Goal: Task Accomplishment & Management: Manage account settings

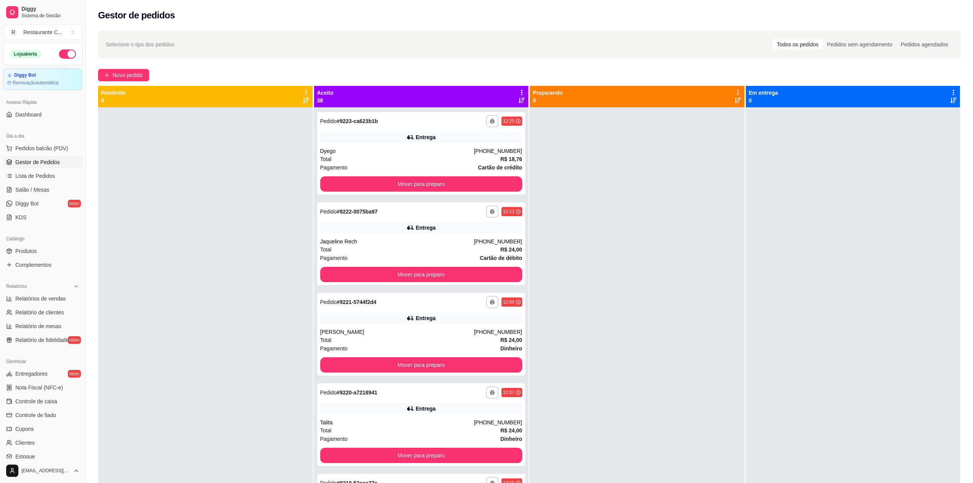
click at [636, 240] on div at bounding box center [637, 348] width 215 height 483
drag, startPoint x: 936, startPoint y: 249, endPoint x: 567, endPoint y: 459, distance: 423.9
click at [936, 249] on div at bounding box center [853, 348] width 215 height 483
click at [607, 176] on div at bounding box center [637, 348] width 215 height 483
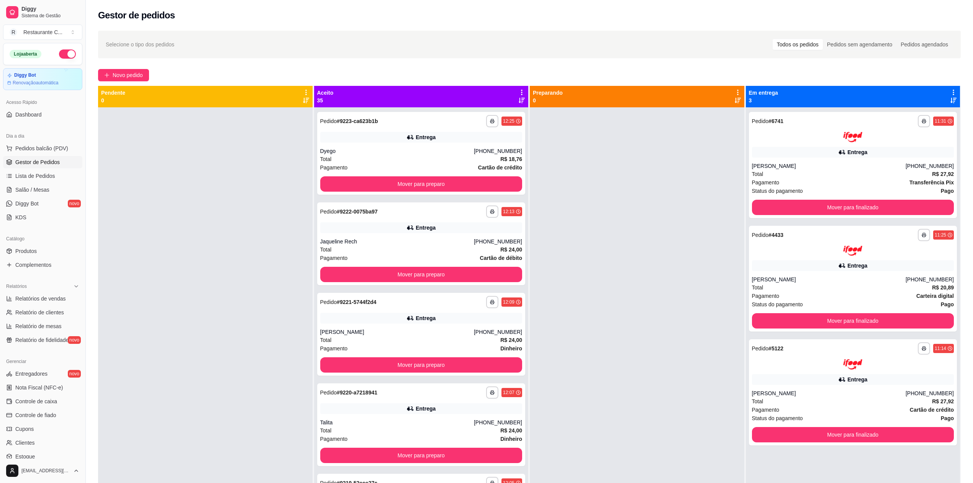
click at [680, 214] on div at bounding box center [637, 348] width 215 height 483
click at [518, 93] on icon at bounding box center [521, 92] width 7 height 7
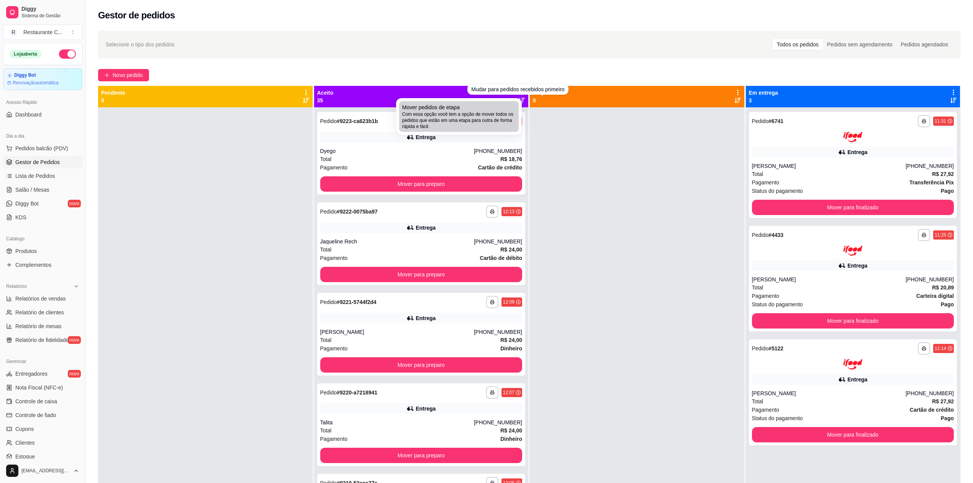
click at [474, 117] on span "Com essa opção você tem a opção de mover todos os pedidos que estão em uma etap…" at bounding box center [458, 120] width 113 height 18
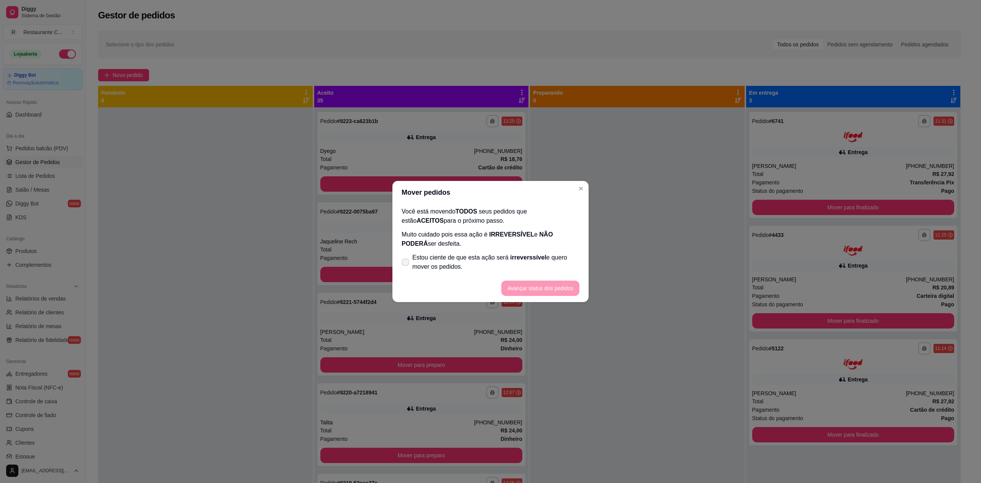
click at [411, 264] on label "Estou ciente de que esta ação será irreverssível e quero mover os pedidos." at bounding box center [490, 262] width 184 height 25
click at [406, 264] on input "Estou ciente de que esta ação será irreverssível e quero mover os pedidos." at bounding box center [403, 266] width 5 height 5
checkbox input "true"
click at [518, 285] on button "Avançar status dos pedidos" at bounding box center [540, 287] width 78 height 15
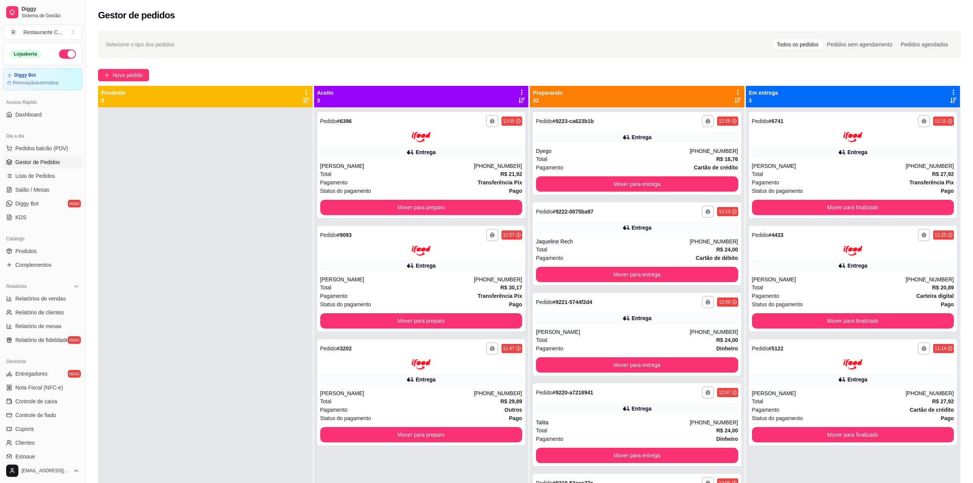
click at [966, 282] on div "**********" at bounding box center [529, 302] width 887 height 552
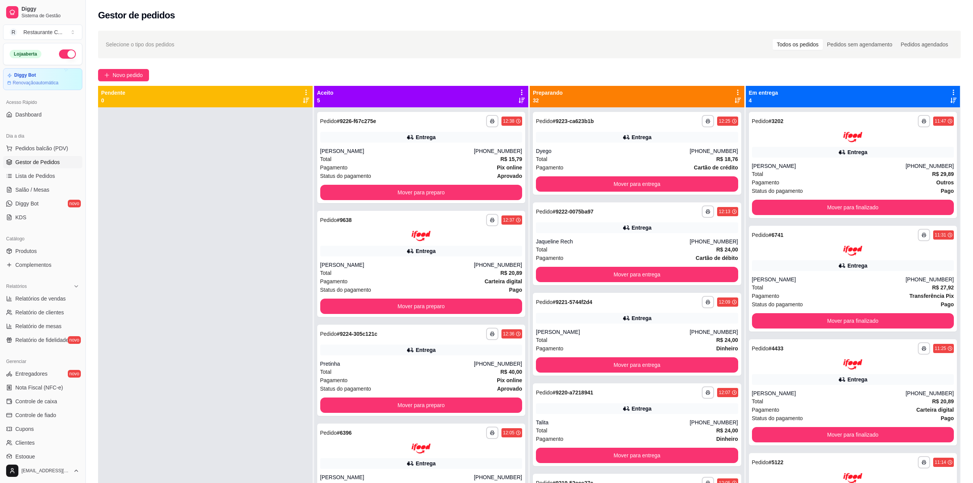
click at [962, 293] on div "**********" at bounding box center [529, 302] width 887 height 552
click at [249, 199] on div at bounding box center [205, 348] width 215 height 483
drag, startPoint x: 190, startPoint y: 191, endPoint x: 195, endPoint y: 189, distance: 5.2
click at [192, 191] on div at bounding box center [205, 348] width 215 height 483
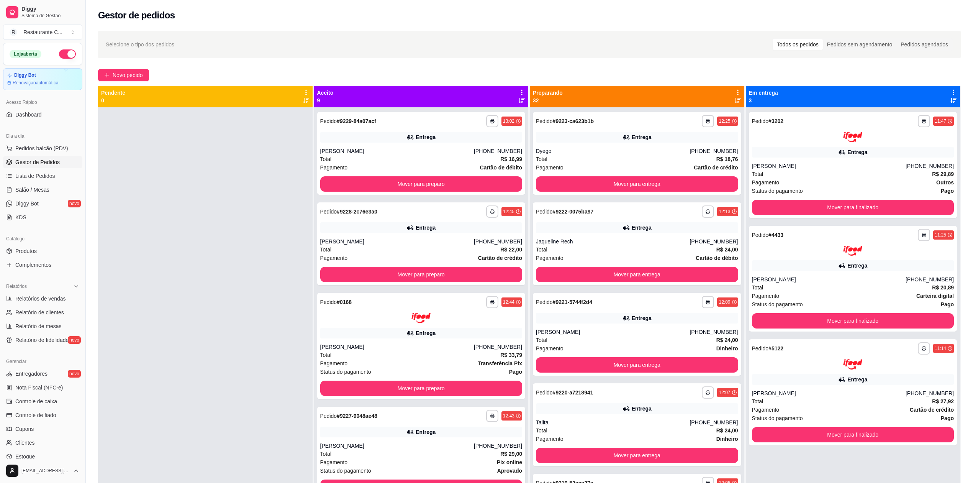
click at [518, 91] on icon at bounding box center [521, 92] width 7 height 7
click at [483, 113] on span "Com essa opção você tem a opção de mover todos os pedidos que estão em uma etap…" at bounding box center [458, 120] width 113 height 18
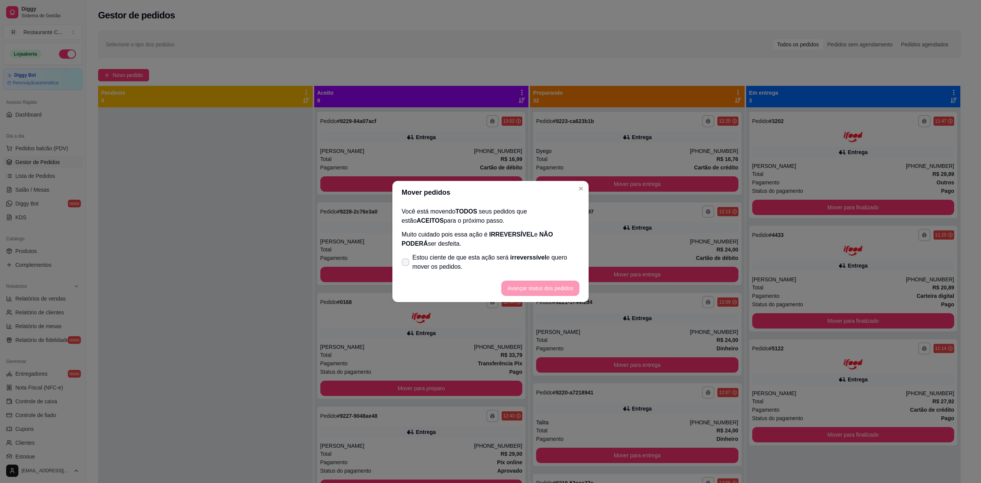
click at [442, 259] on span "Estou ciente de que esta ação será irreverssível e quero mover os pedidos." at bounding box center [495, 262] width 167 height 18
click at [406, 264] on input "Estou ciente de que esta ação será irreverssível e quero mover os pedidos." at bounding box center [403, 266] width 5 height 5
checkbox input "true"
click at [517, 289] on button "Avançar status dos pedidos" at bounding box center [540, 287] width 78 height 15
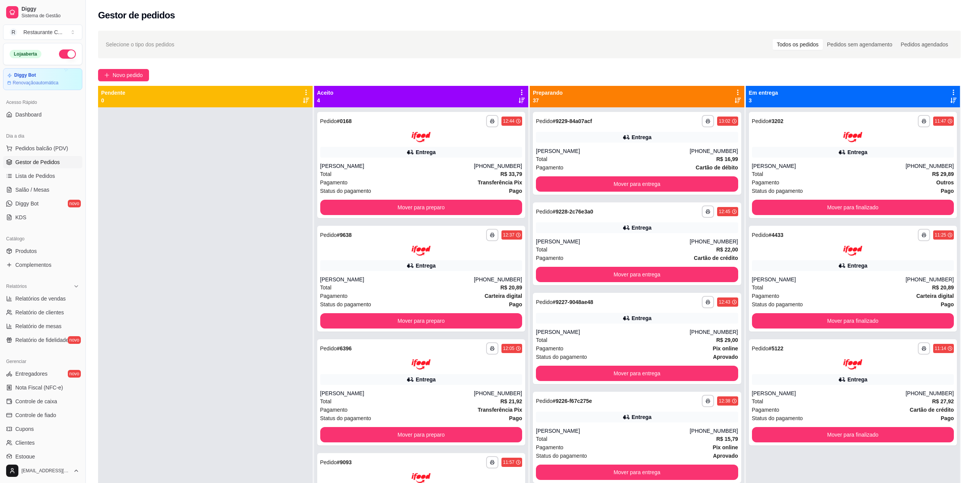
click at [964, 255] on div "**********" at bounding box center [529, 302] width 887 height 552
click at [734, 92] on icon at bounding box center [737, 92] width 7 height 7
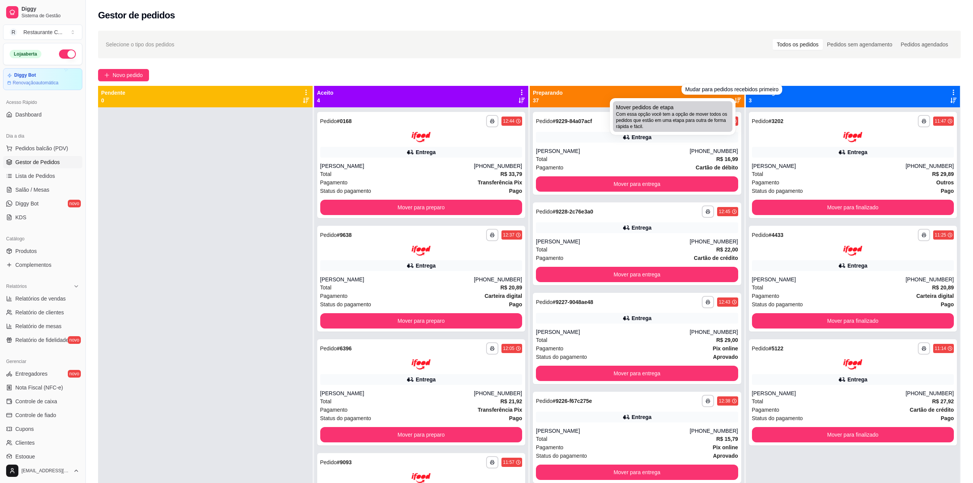
click at [647, 118] on span "Com essa opção você tem a opção de mover todos os pedidos que estão em uma etap…" at bounding box center [672, 120] width 113 height 18
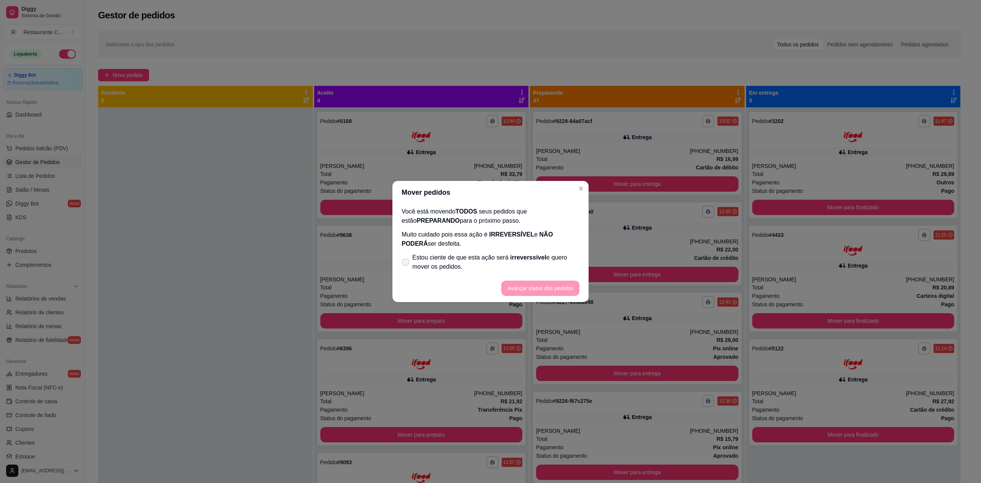
click at [462, 264] on span "Estou ciente de que esta ação será irreverssível e quero mover os pedidos." at bounding box center [495, 262] width 167 height 18
click at [406, 264] on input "Estou ciente de que esta ação será irreverssível e quero mover os pedidos." at bounding box center [403, 266] width 5 height 5
checkbox input "true"
click at [541, 282] on button "Avançar status dos pedidos" at bounding box center [540, 287] width 78 height 15
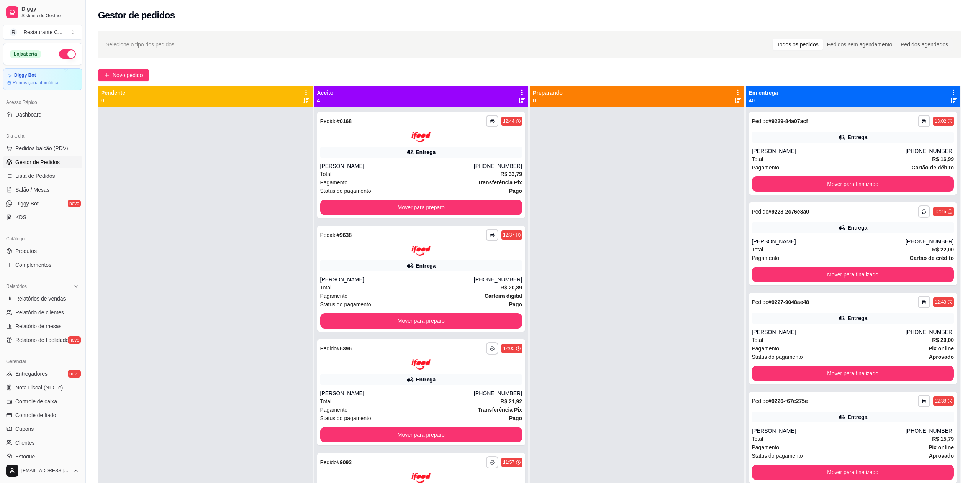
click at [627, 162] on div at bounding box center [637, 348] width 215 height 483
click at [950, 92] on icon at bounding box center [953, 92] width 7 height 7
click at [926, 112] on span "Com essa opção você tem a opção de mover todos os pedidos que estão em uma etap…" at bounding box center [886, 120] width 113 height 18
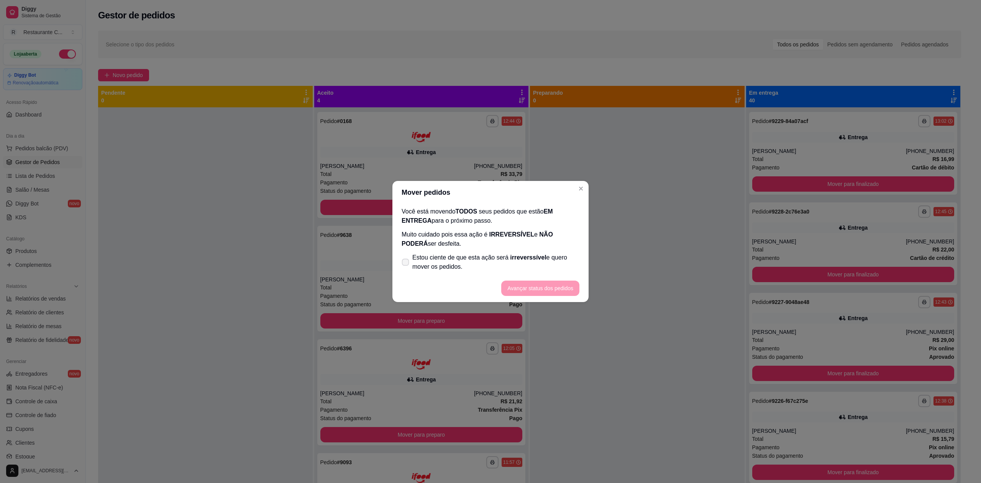
click at [521, 267] on span "Estou ciente de que esta ação será irreverssível e quero mover os pedidos." at bounding box center [495, 262] width 167 height 18
click at [406, 267] on input "Estou ciente de que esta ação será irreverssível e quero mover os pedidos." at bounding box center [403, 266] width 5 height 5
checkbox input "true"
click at [544, 291] on button "Avançar status dos pedidos" at bounding box center [540, 287] width 78 height 15
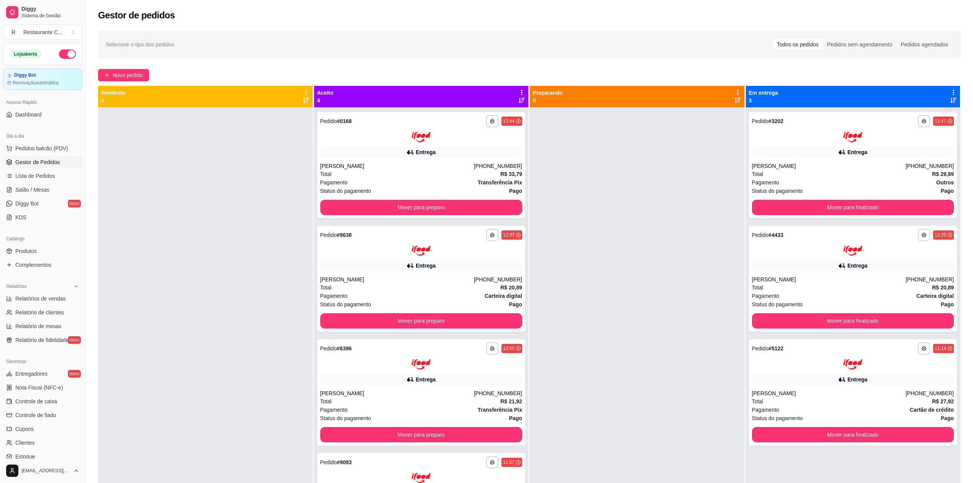
click at [686, 174] on div at bounding box center [637, 348] width 215 height 483
click at [518, 91] on icon at bounding box center [521, 92] width 7 height 7
click at [560, 175] on div at bounding box center [637, 348] width 215 height 483
click at [699, 213] on div at bounding box center [637, 348] width 215 height 483
click at [802, 205] on button "Mover para finalizado" at bounding box center [853, 207] width 202 height 15
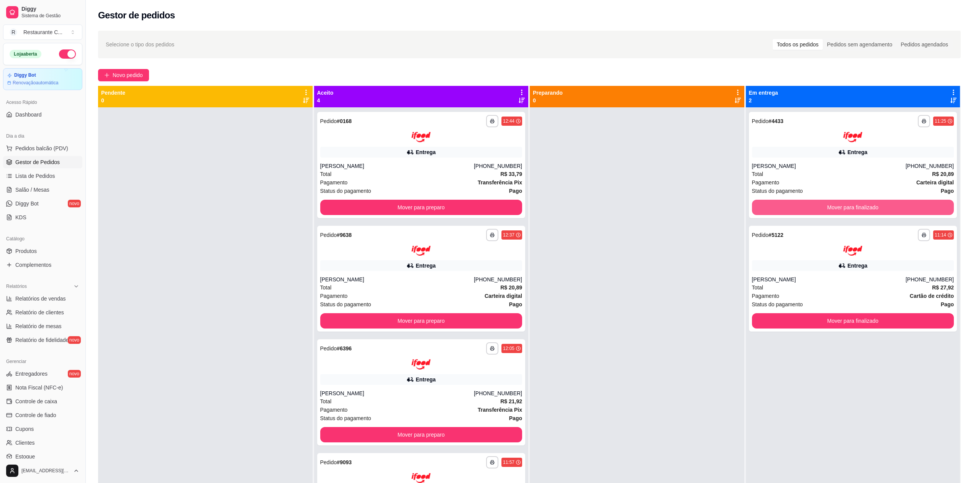
click at [802, 205] on button "Mover para finalizado" at bounding box center [853, 207] width 202 height 15
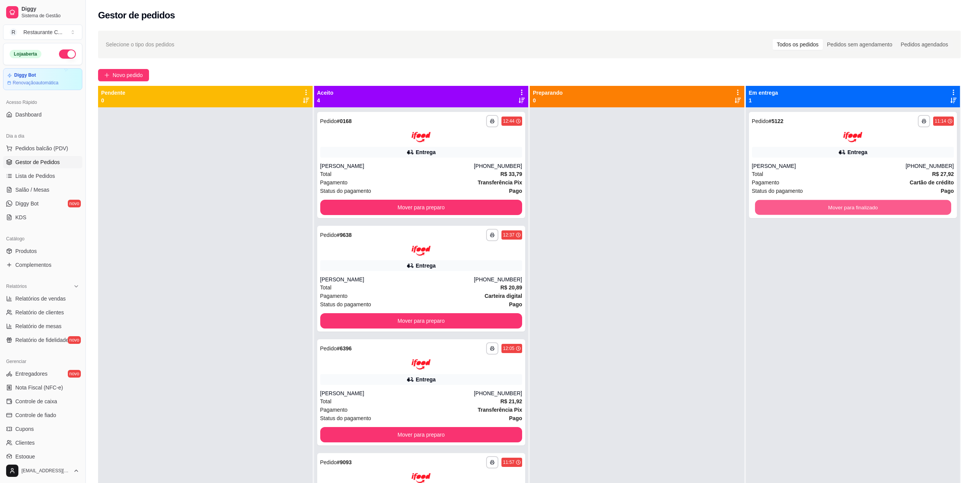
click at [802, 205] on button "Mover para finalizado" at bounding box center [853, 207] width 196 height 15
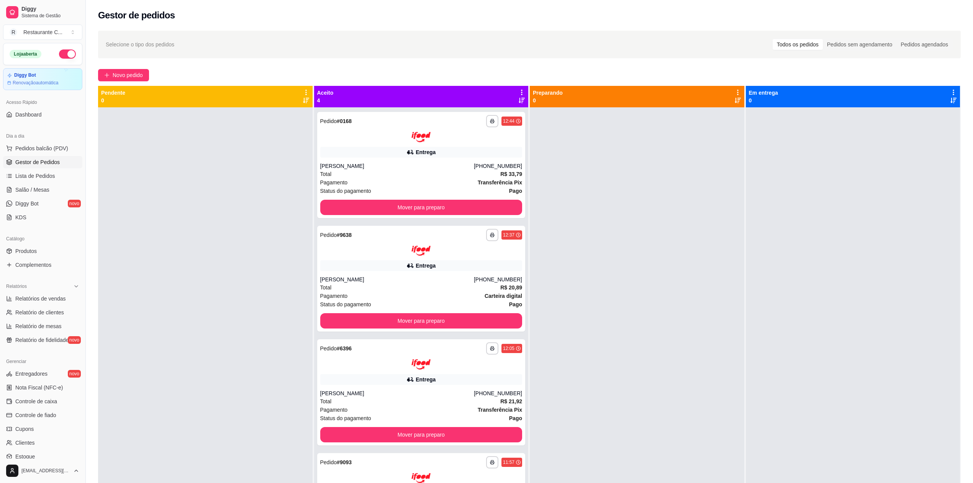
click at [646, 212] on div at bounding box center [637, 348] width 215 height 483
click at [54, 299] on span "Relatórios de vendas" at bounding box center [40, 299] width 51 height 8
select select "ALL"
select select "0"
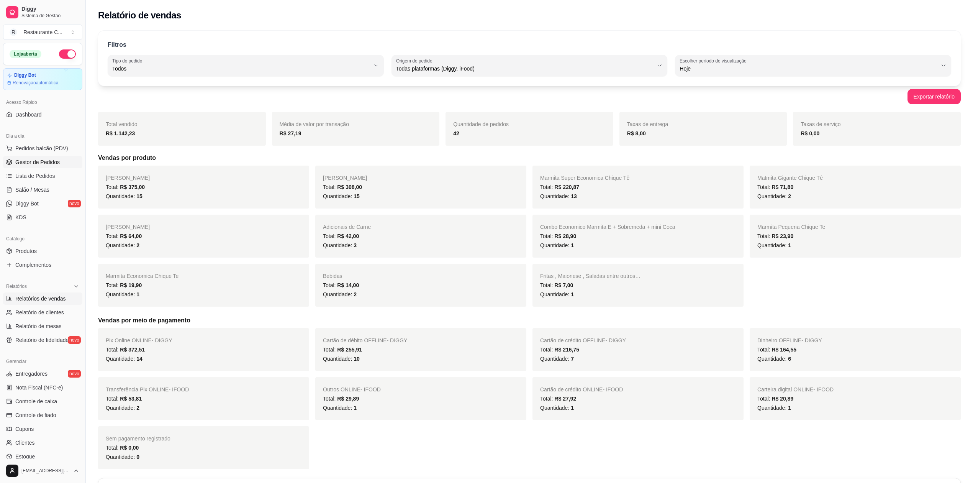
click at [41, 162] on span "Gestor de Pedidos" at bounding box center [37, 162] width 44 height 8
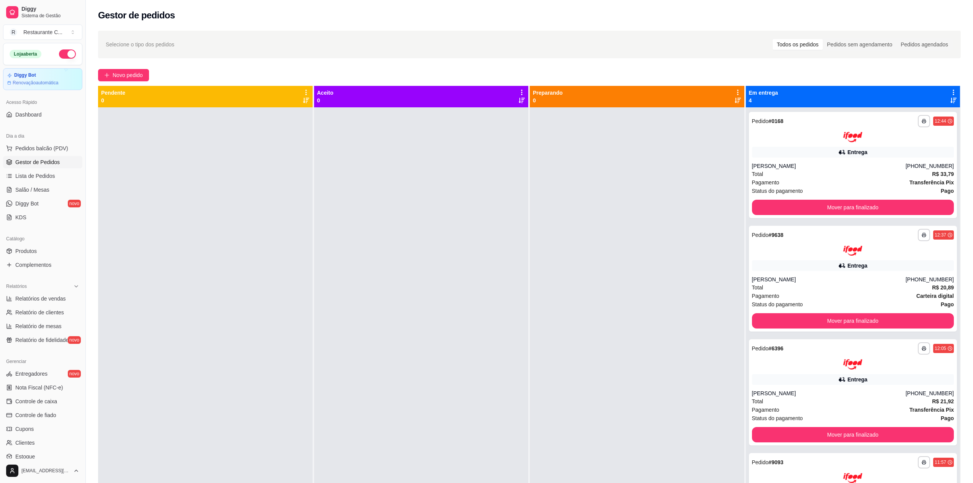
click at [621, 255] on div at bounding box center [637, 348] width 215 height 483
click at [793, 208] on button "Mover para finalizado" at bounding box center [853, 207] width 202 height 15
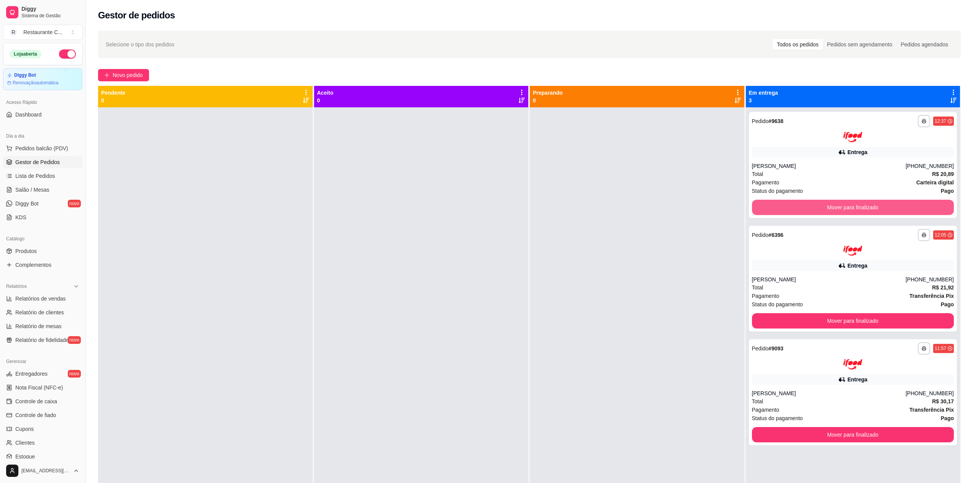
click at [793, 208] on button "Mover para finalizado" at bounding box center [853, 207] width 202 height 15
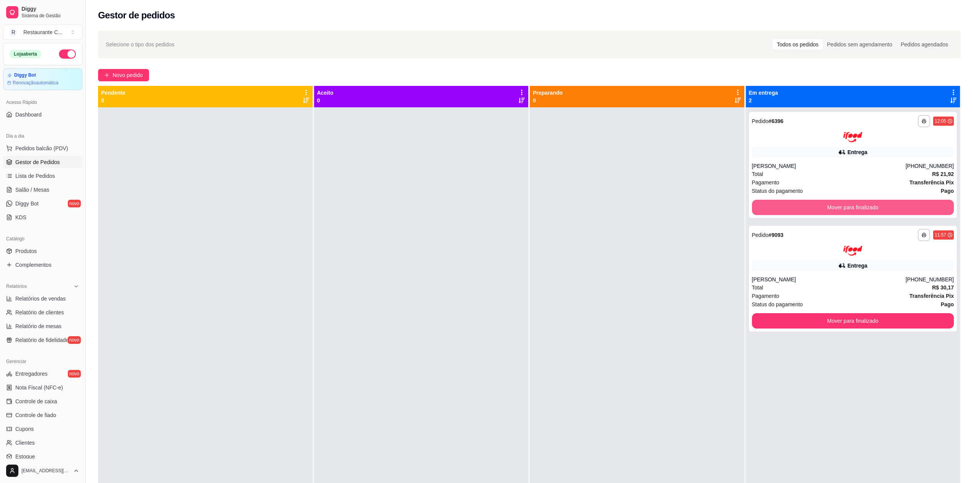
click at [793, 208] on button "Mover para finalizado" at bounding box center [853, 207] width 202 height 15
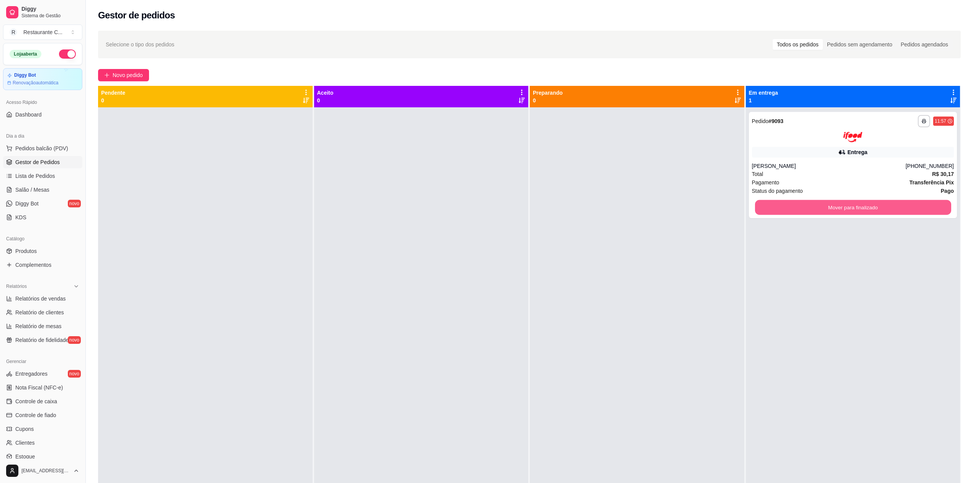
click at [793, 208] on button "Mover para finalizado" at bounding box center [853, 207] width 196 height 15
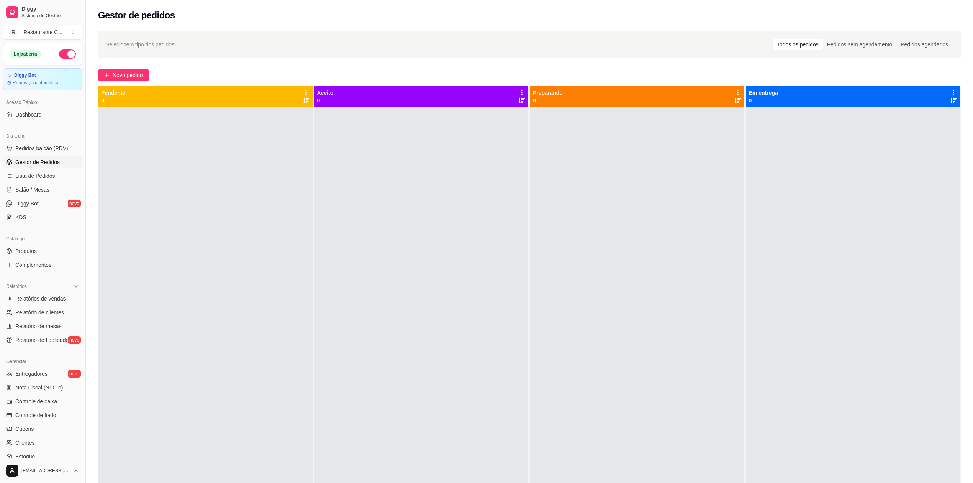
click at [770, 282] on div at bounding box center [853, 348] width 215 height 483
click at [45, 297] on span "Relatórios de vendas" at bounding box center [40, 299] width 51 height 8
select select "ALL"
select select "0"
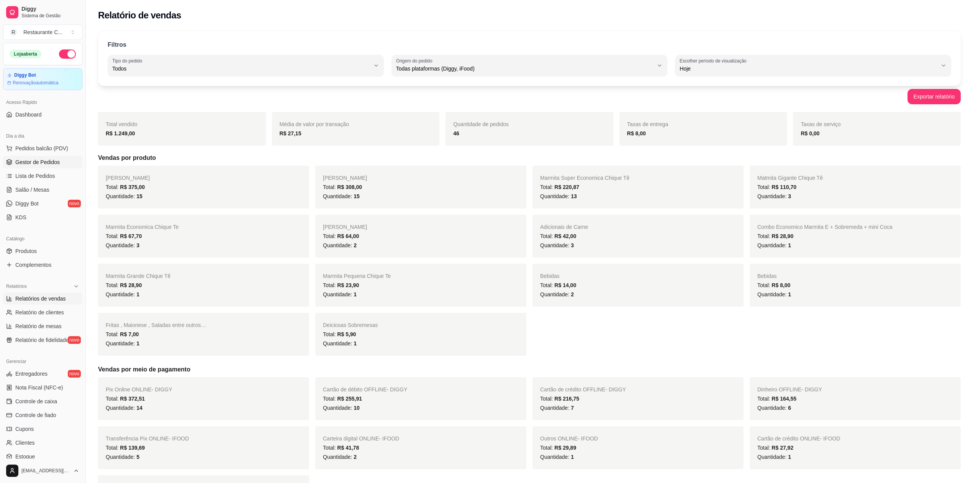
click at [33, 163] on span "Gestor de Pedidos" at bounding box center [37, 162] width 44 height 8
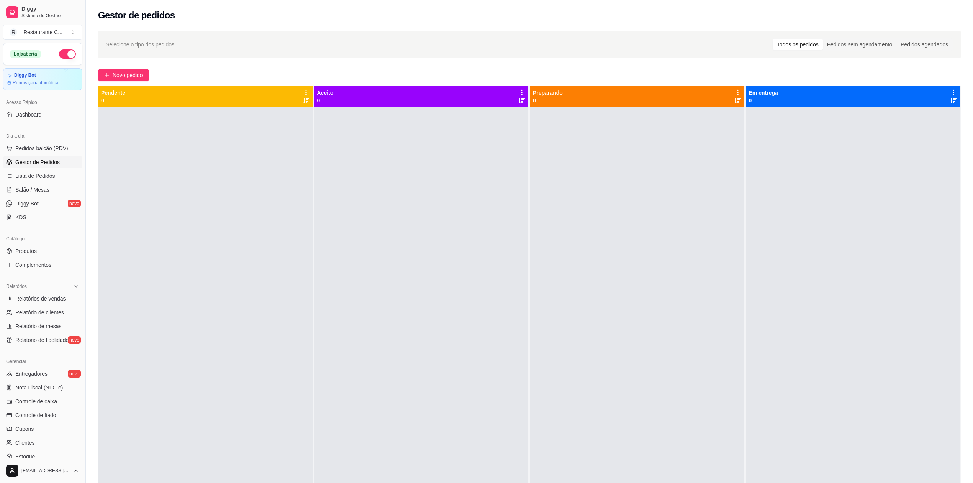
click at [25, 162] on span "Gestor de Pedidos" at bounding box center [37, 162] width 44 height 8
click at [370, 205] on div at bounding box center [421, 348] width 215 height 483
click at [41, 160] on span "Gestor de Pedidos" at bounding box center [37, 162] width 44 height 8
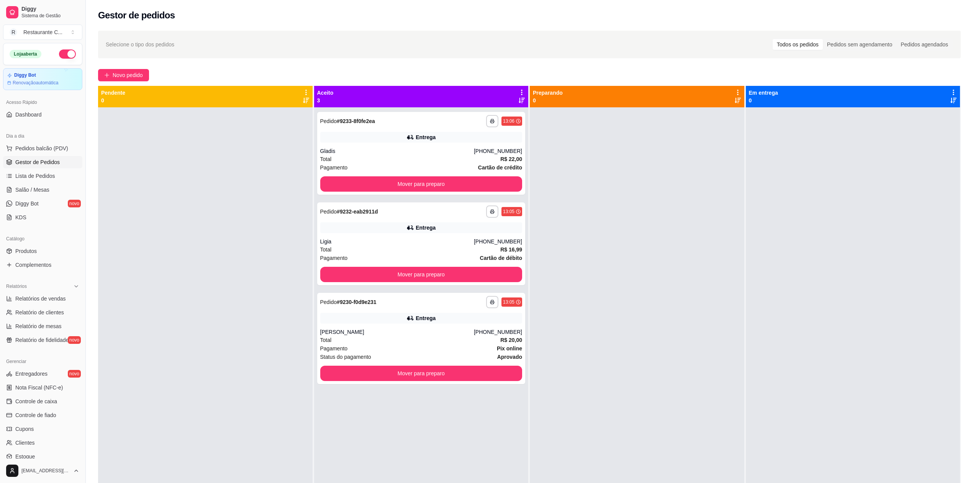
click at [934, 356] on div at bounding box center [853, 348] width 215 height 483
click at [637, 231] on div at bounding box center [637, 348] width 215 height 483
click at [476, 182] on button "Mover para preparo" at bounding box center [421, 183] width 202 height 15
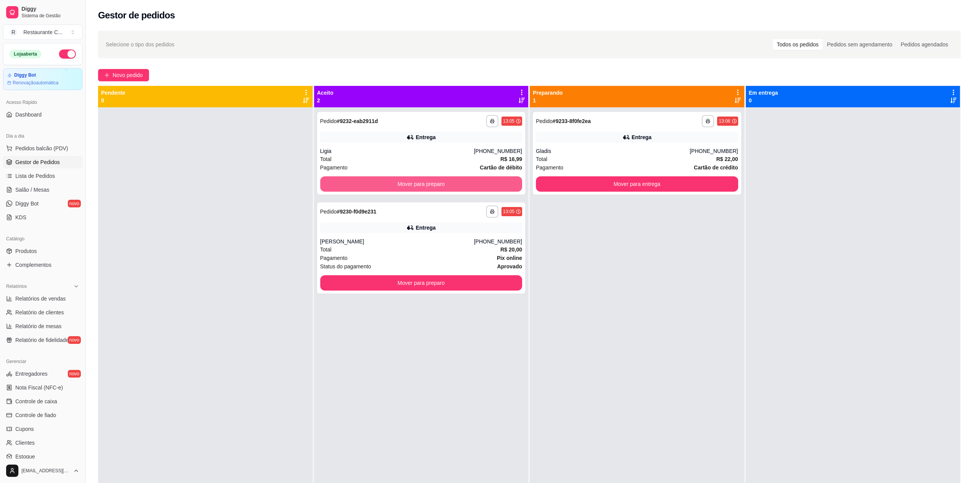
click at [476, 182] on button "Mover para preparo" at bounding box center [421, 183] width 202 height 15
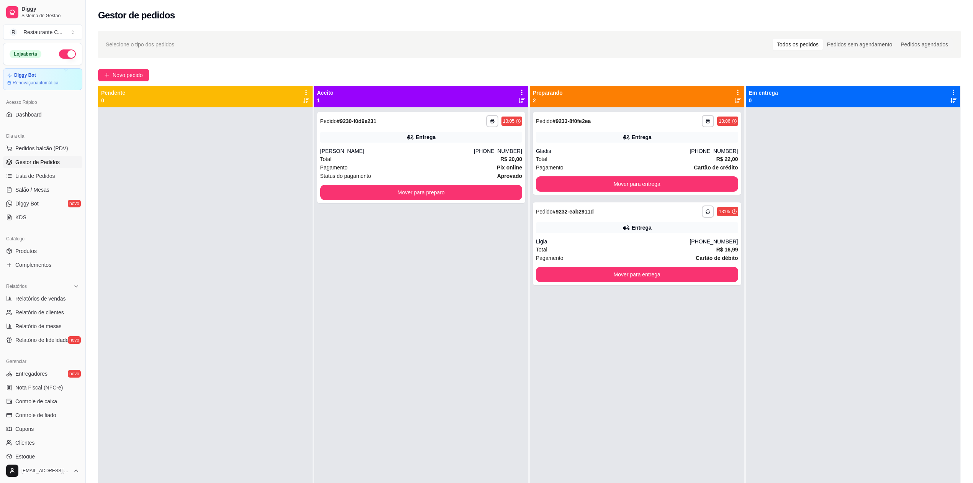
click at [476, 182] on div "**********" at bounding box center [421, 157] width 208 height 91
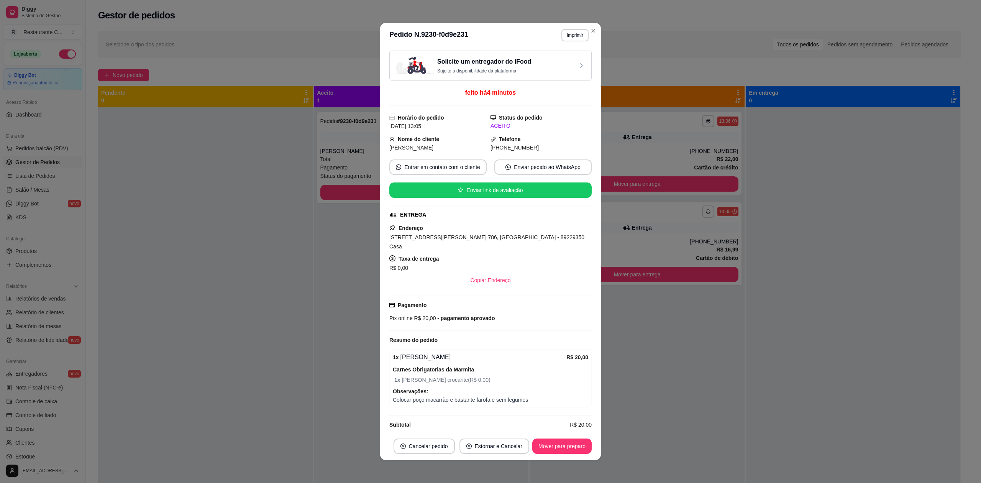
click at [705, 316] on div "**********" at bounding box center [637, 348] width 215 height 483
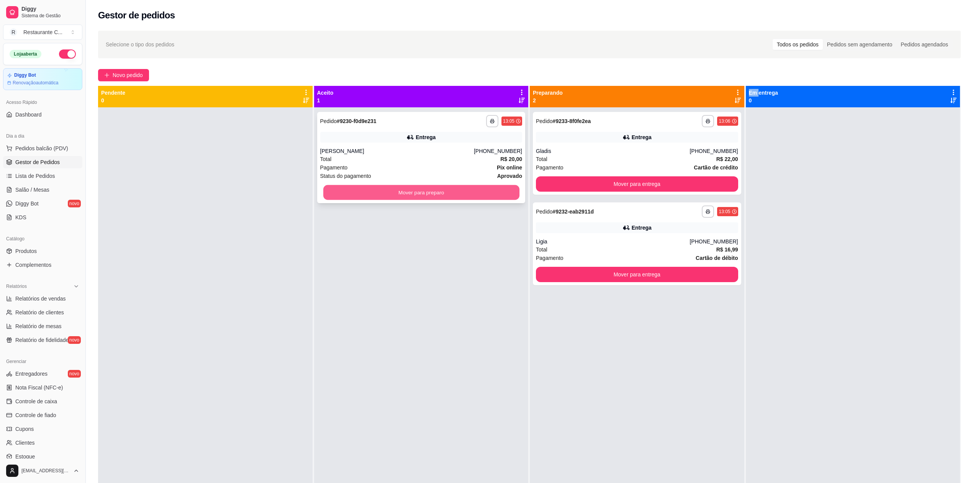
click at [464, 189] on button "Mover para preparo" at bounding box center [421, 192] width 196 height 15
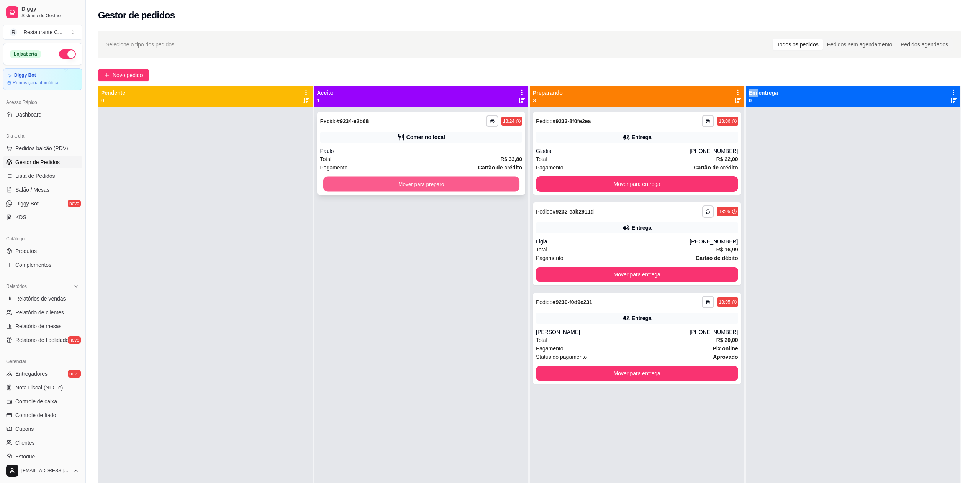
click at [437, 182] on button "Mover para preparo" at bounding box center [421, 184] width 196 height 15
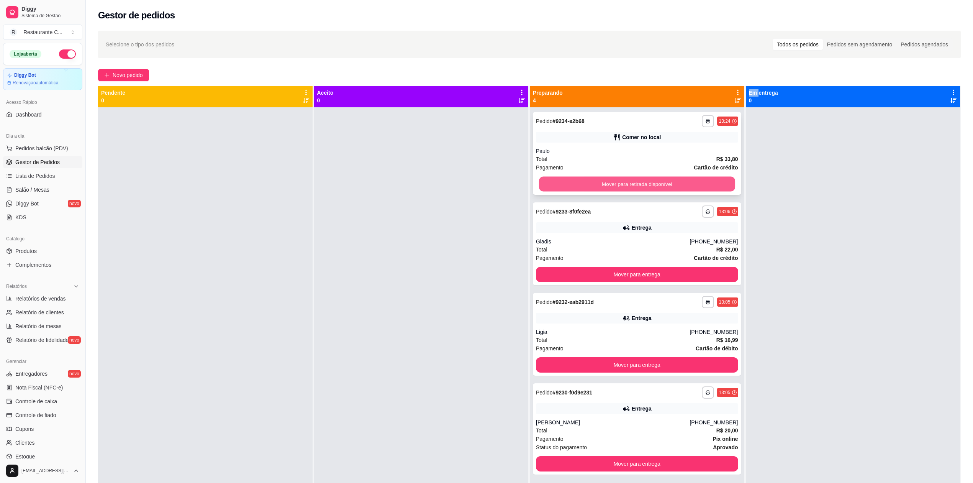
click at [546, 183] on button "Mover para retirada disponível" at bounding box center [637, 184] width 196 height 15
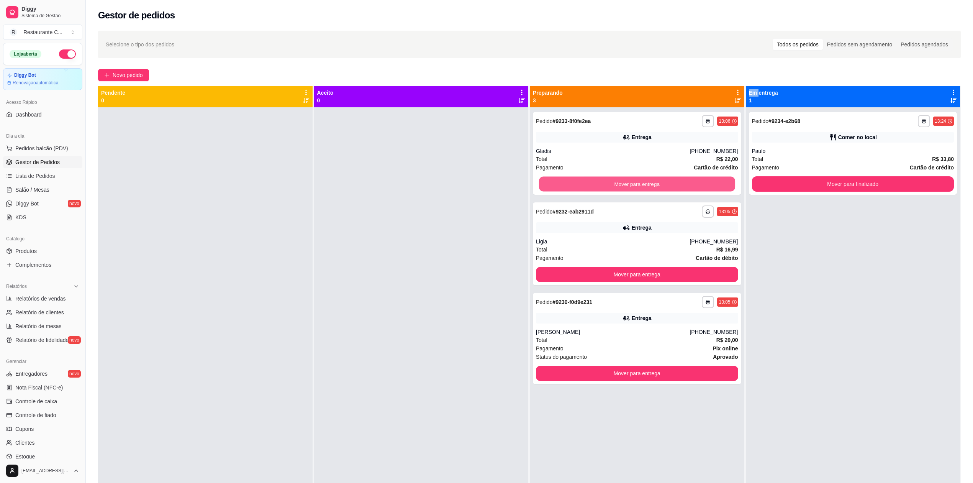
click at [546, 183] on button "Mover para entrega" at bounding box center [637, 184] width 196 height 15
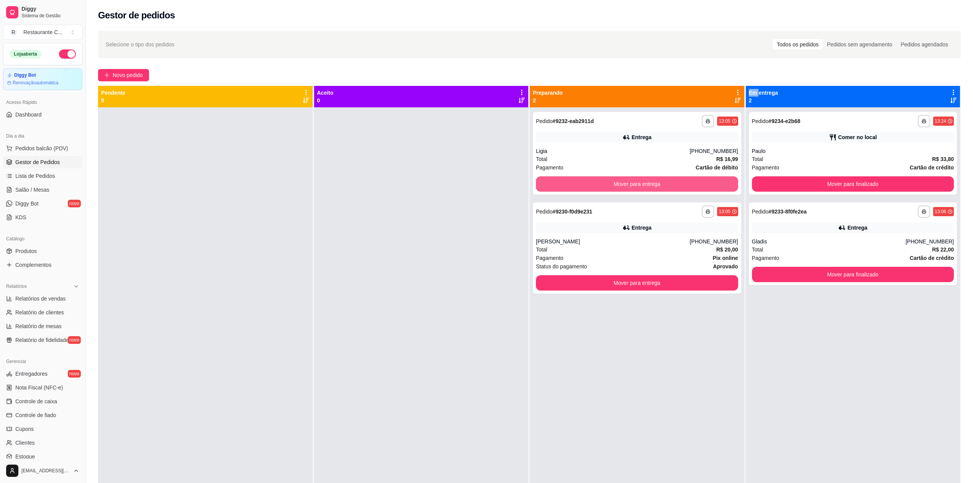
click at [546, 183] on button "Mover para entrega" at bounding box center [637, 183] width 202 height 15
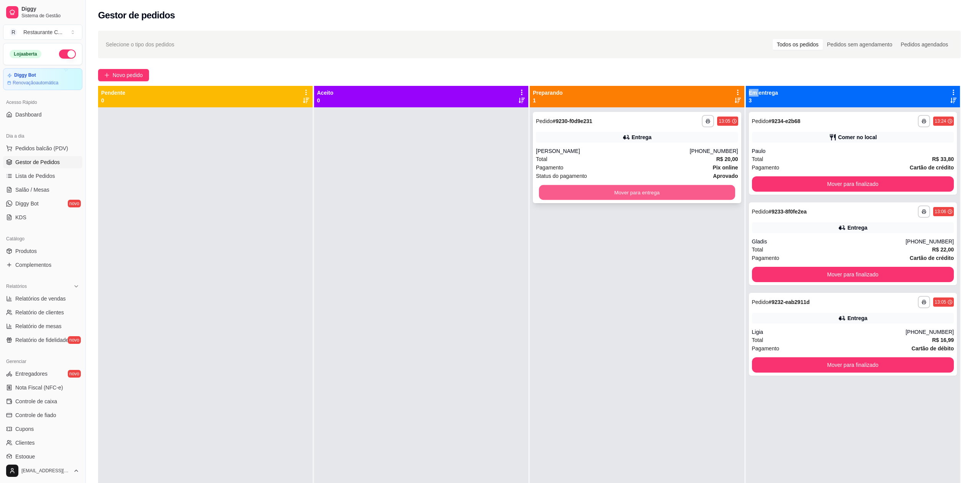
click at [549, 193] on button "Mover para entrega" at bounding box center [637, 192] width 196 height 15
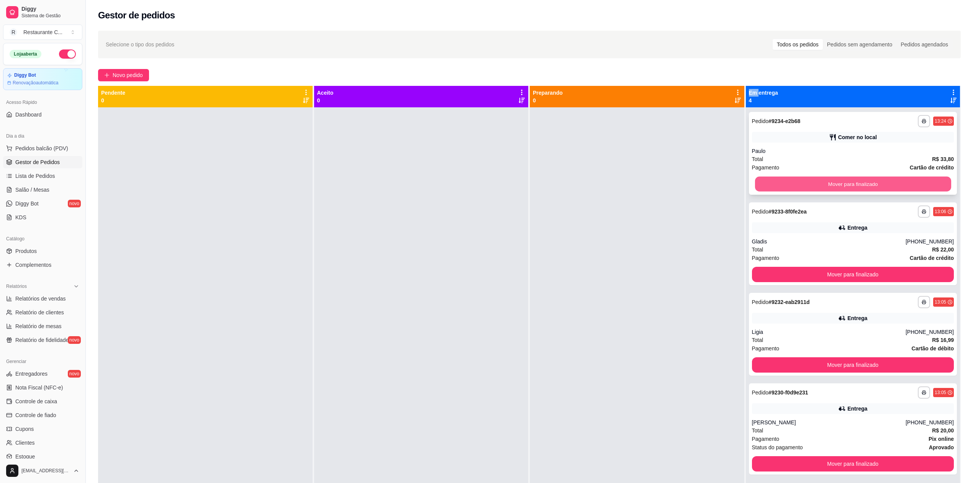
click at [812, 185] on button "Mover para finalizado" at bounding box center [853, 184] width 196 height 15
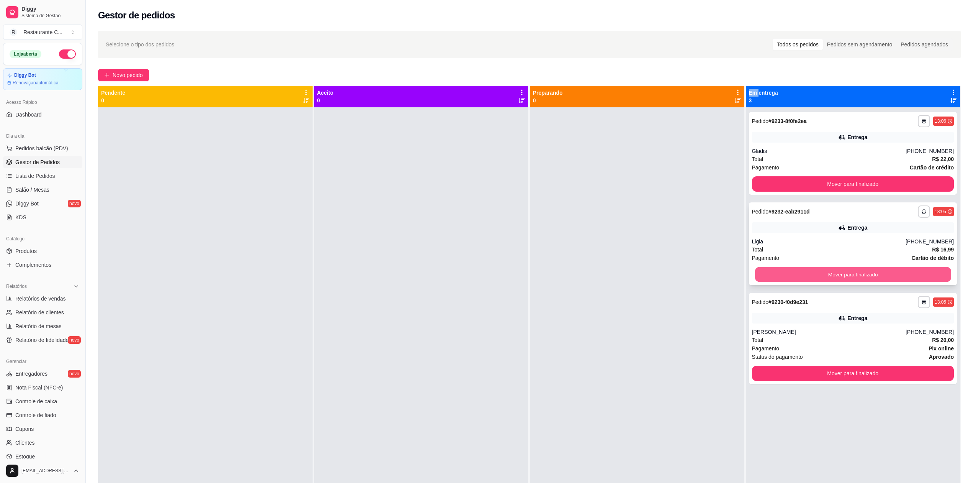
click at [802, 277] on button "Mover para finalizado" at bounding box center [853, 274] width 196 height 15
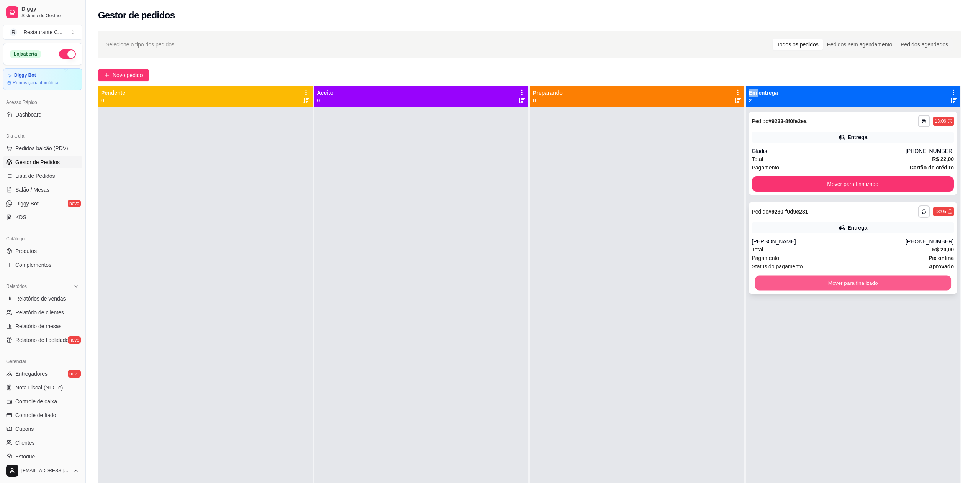
click at [810, 287] on button "Mover para finalizado" at bounding box center [853, 282] width 196 height 15
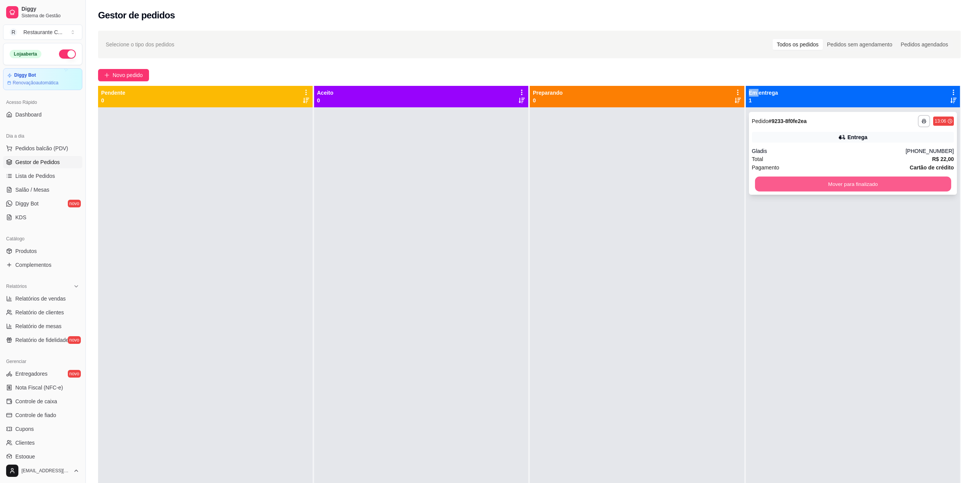
click at [826, 184] on button "Mover para finalizado" at bounding box center [853, 184] width 196 height 15
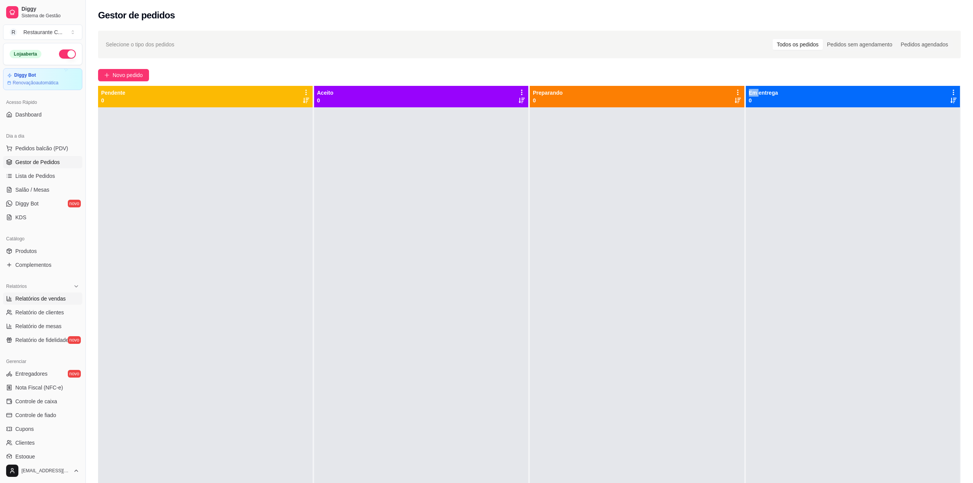
click at [60, 298] on span "Relatórios de vendas" at bounding box center [40, 299] width 51 height 8
select select "ALL"
select select "0"
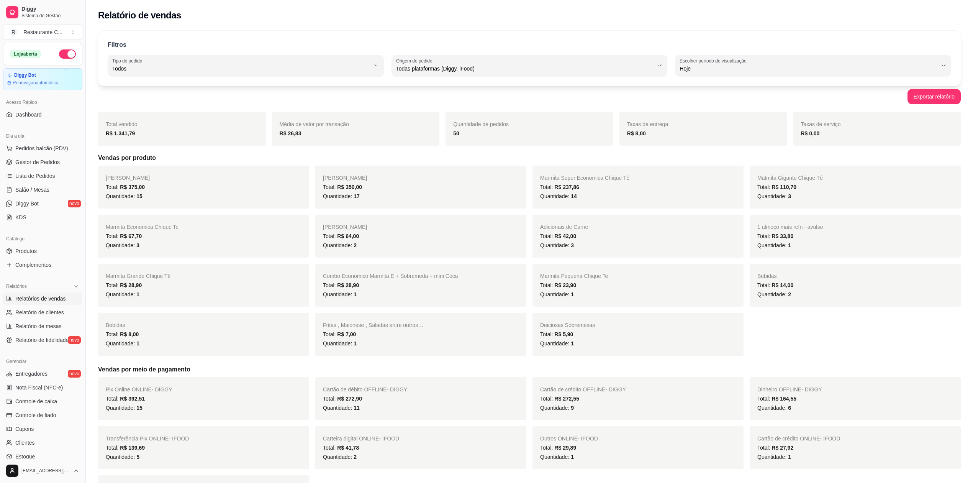
drag, startPoint x: 39, startPoint y: 160, endPoint x: 102, endPoint y: 169, distance: 63.5
click at [39, 159] on span "Gestor de Pedidos" at bounding box center [37, 162] width 44 height 8
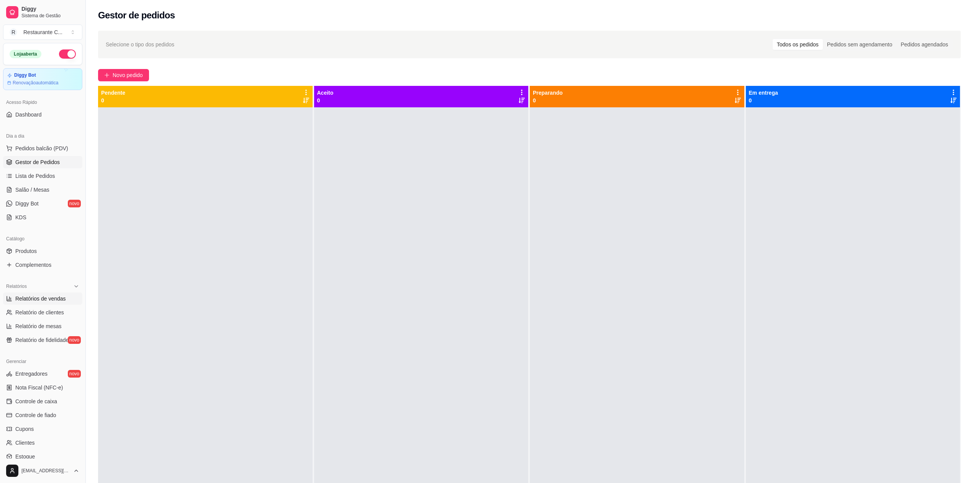
click at [40, 299] on span "Relatórios de vendas" at bounding box center [40, 299] width 51 height 8
select select "ALL"
select select "0"
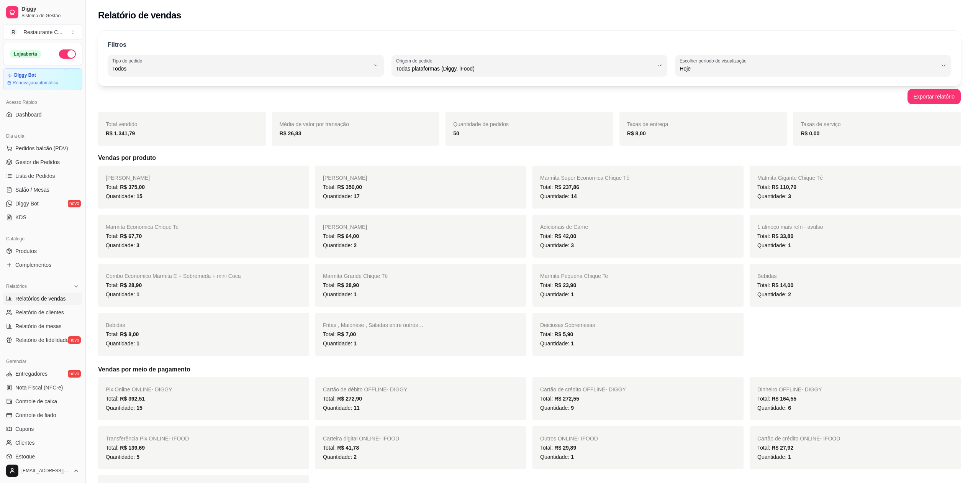
drag, startPoint x: 468, startPoint y: 132, endPoint x: 434, endPoint y: 131, distance: 34.1
click at [436, 131] on div "Total vendido R$ 1.341,79 Média de valor por transação R$ 26,83 Quantidade de p…" at bounding box center [529, 129] width 863 height 34
drag, startPoint x: 105, startPoint y: 134, endPoint x: 175, endPoint y: 142, distance: 70.5
click at [175, 142] on div "Total vendido R$ 1.341,79" at bounding box center [182, 129] width 168 height 34
click at [44, 165] on span "Gestor de Pedidos" at bounding box center [37, 162] width 44 height 8
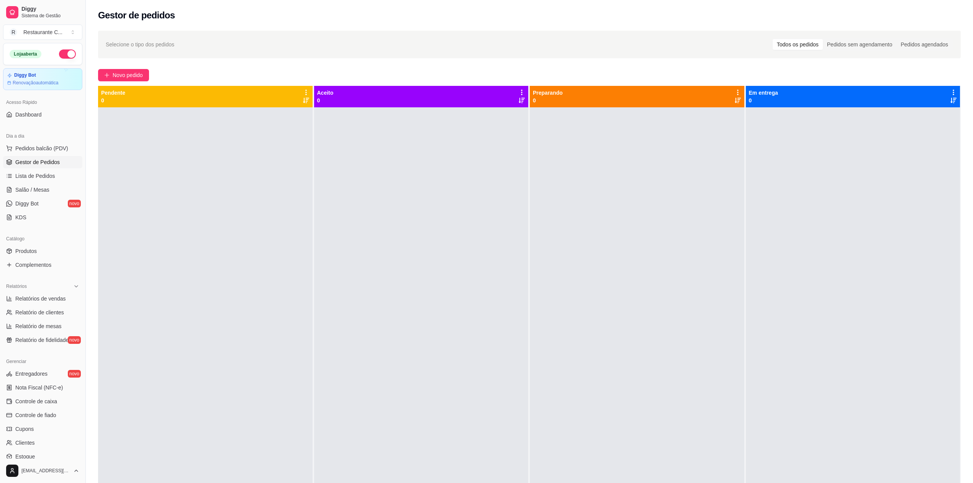
click at [152, 177] on div at bounding box center [205, 348] width 215 height 483
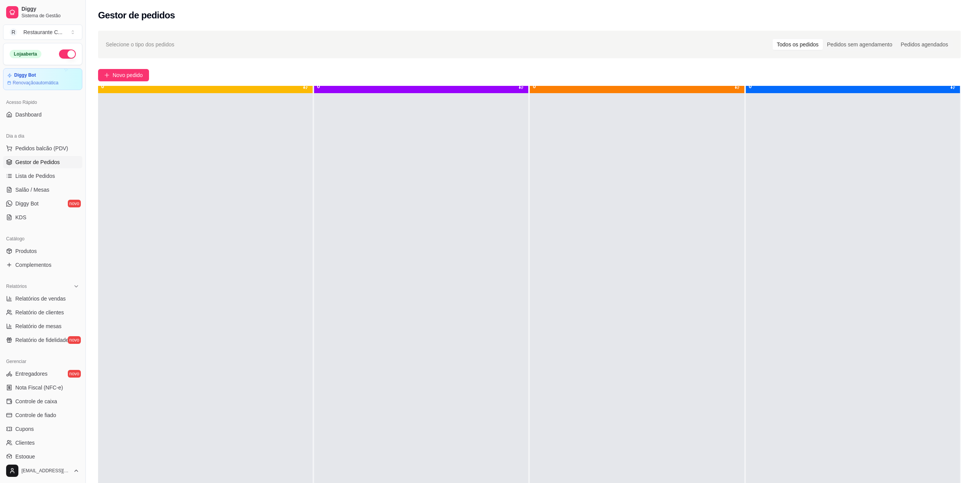
scroll to position [21, 0]
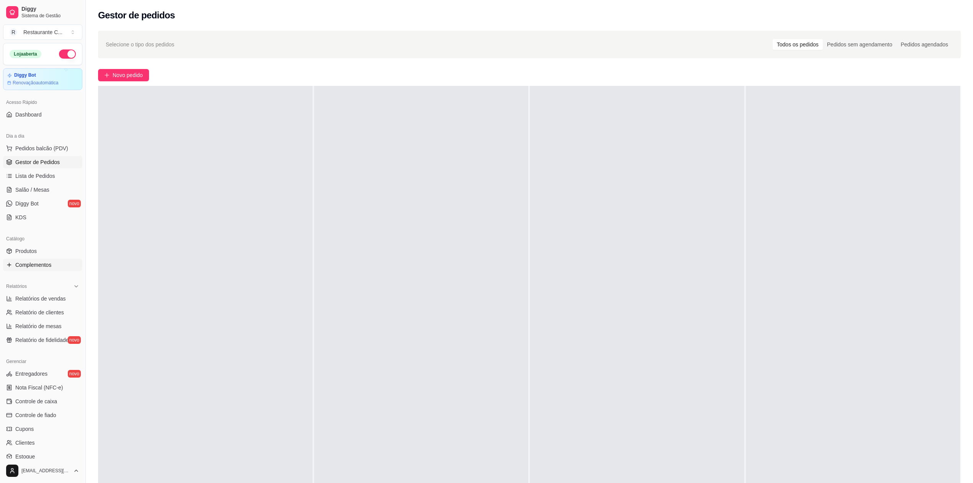
click at [43, 266] on span "Complementos" at bounding box center [33, 265] width 36 height 8
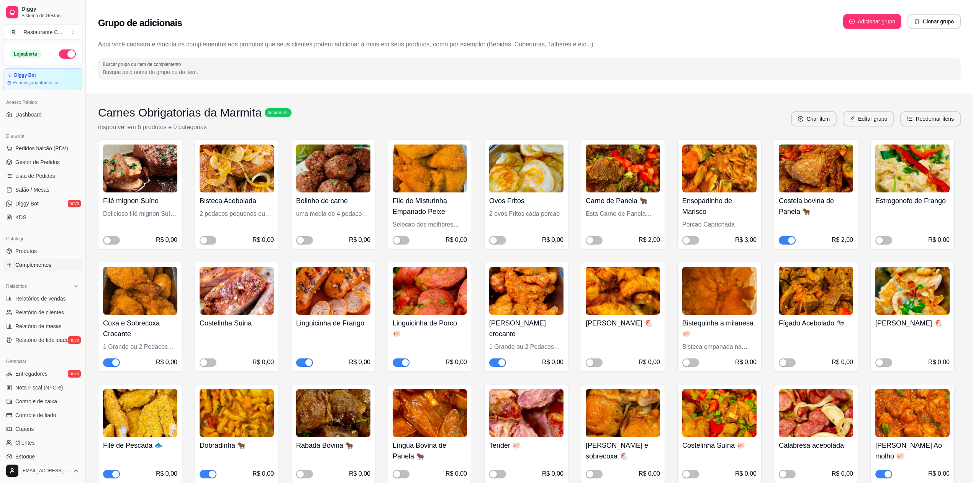
click at [788, 238] on span "button" at bounding box center [787, 240] width 17 height 8
click at [12, 163] on link "Gestor de Pedidos" at bounding box center [42, 162] width 79 height 12
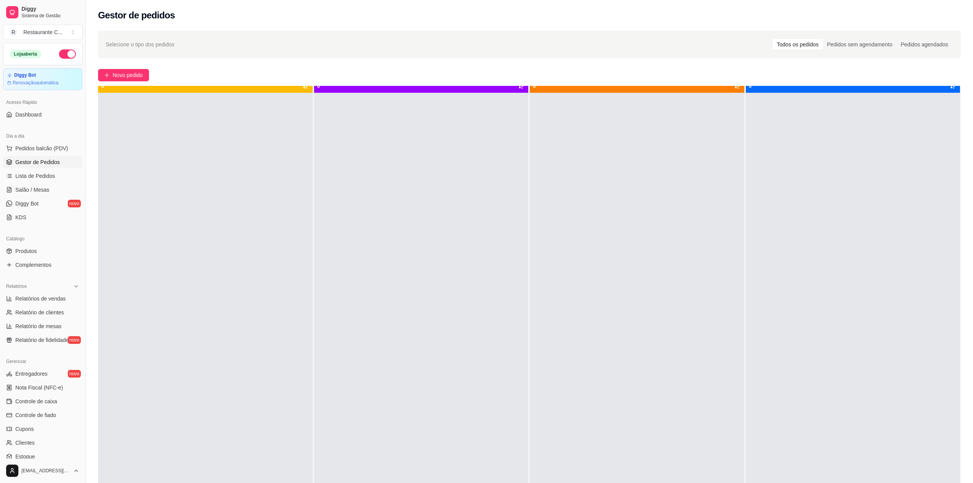
scroll to position [21, 0]
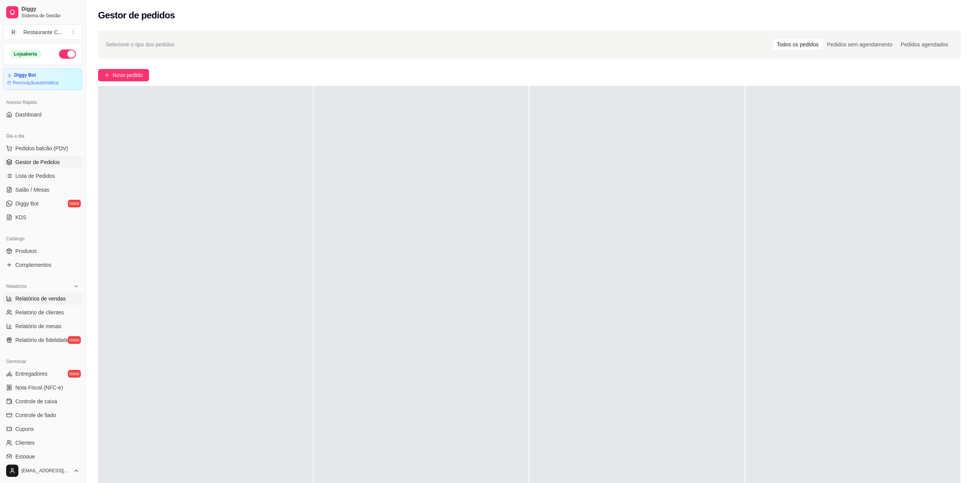
click at [48, 297] on span "Relatórios de vendas" at bounding box center [40, 299] width 51 height 8
select select "ALL"
select select "0"
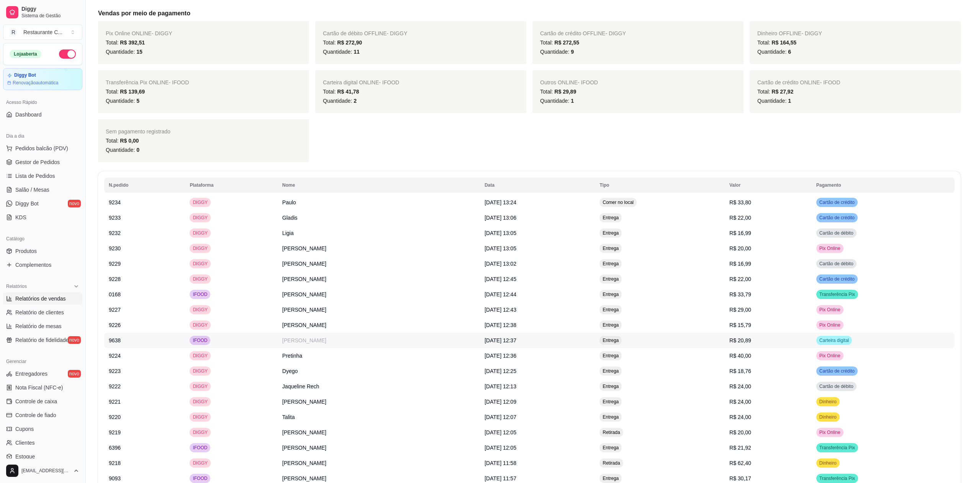
scroll to position [408, 0]
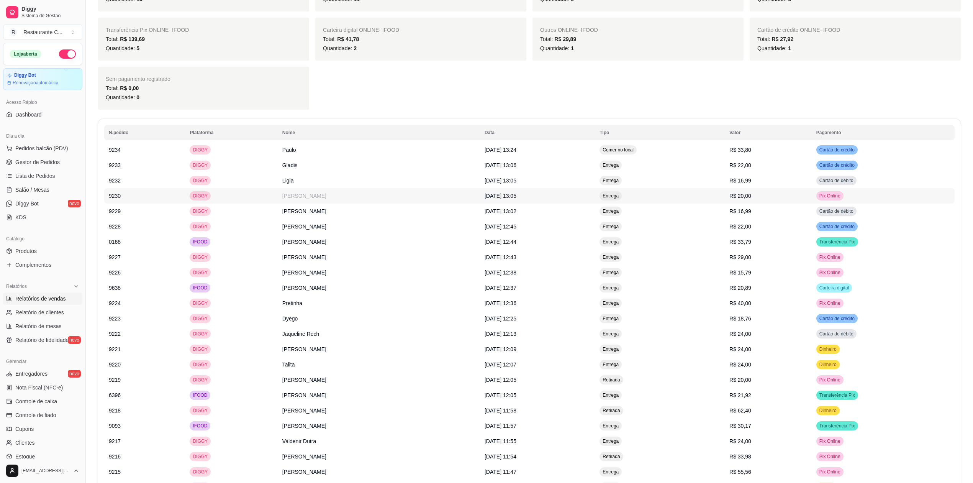
click at [256, 203] on td "DIGGY" at bounding box center [231, 195] width 92 height 15
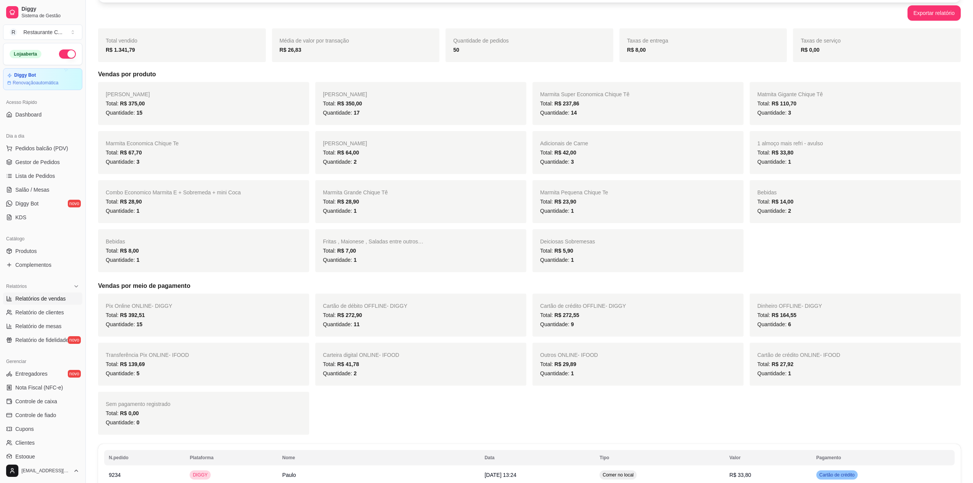
scroll to position [0, 0]
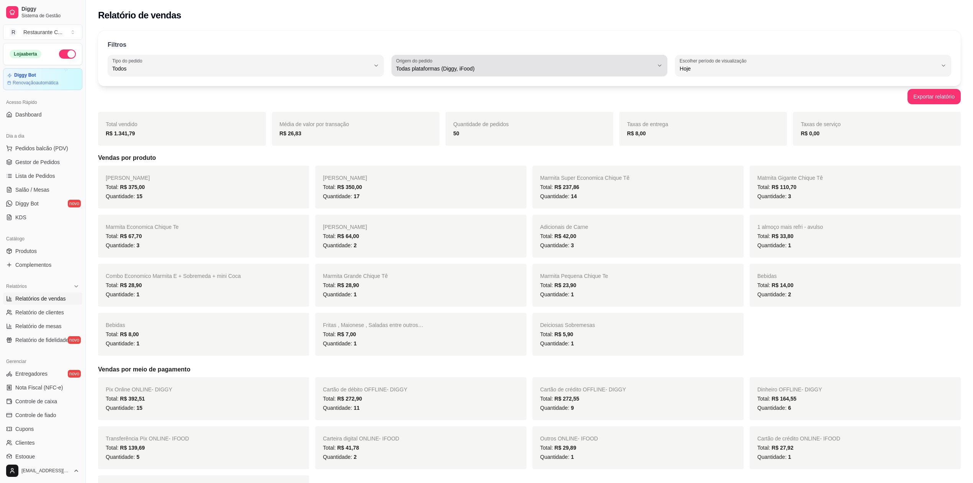
click at [448, 67] on span "Todas plataformas (Diggy, iFood)" at bounding box center [525, 69] width 258 height 8
click at [408, 112] on span "iFood" at bounding box center [526, 111] width 246 height 7
type input "IFOOD"
select select "IFOOD"
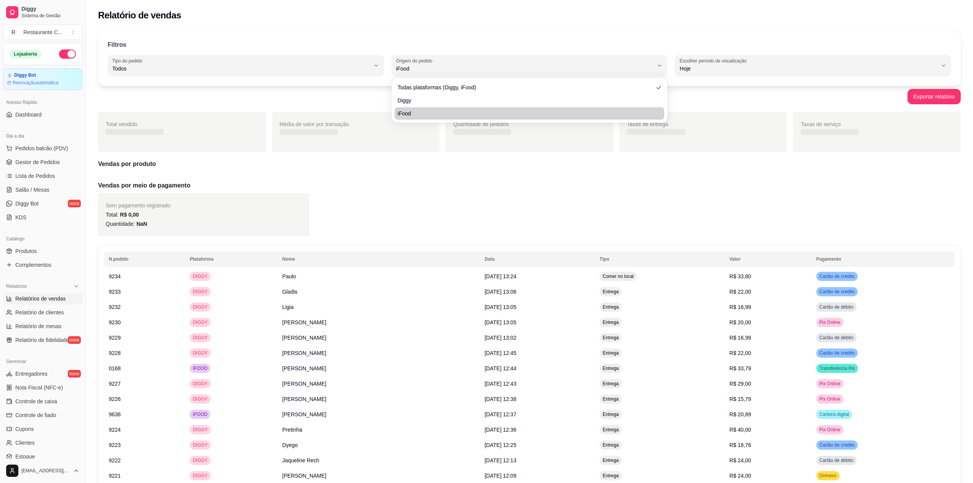
scroll to position [7, 0]
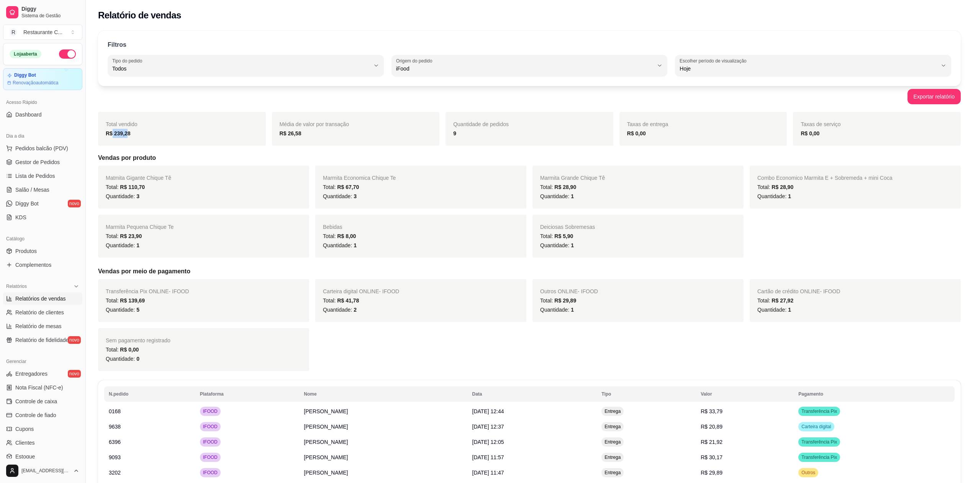
drag, startPoint x: 111, startPoint y: 137, endPoint x: 137, endPoint y: 137, distance: 26.1
click at [133, 137] on div "R$ 239,28" at bounding box center [182, 133] width 152 height 9
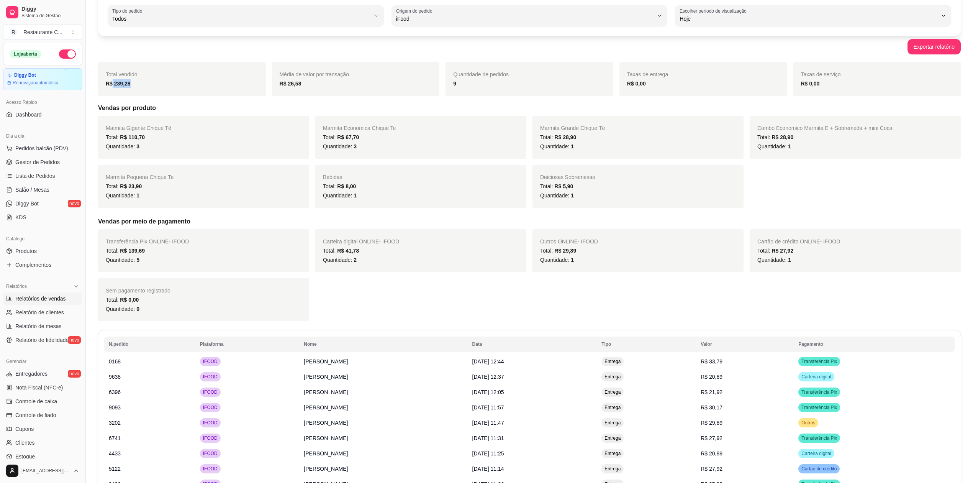
scroll to position [0, 0]
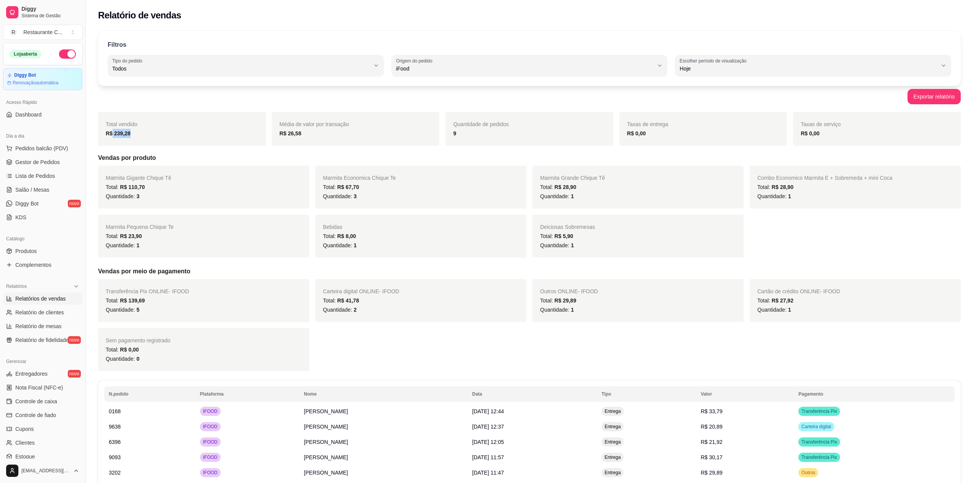
click at [132, 139] on div "Total vendido R$ 239,28" at bounding box center [182, 129] width 168 height 34
drag, startPoint x: 105, startPoint y: 133, endPoint x: 120, endPoint y: 131, distance: 15.9
click at [118, 132] on div "Total vendido R$ 239,28" at bounding box center [182, 129] width 168 height 34
click at [205, 135] on div "R$ 239,28" at bounding box center [182, 133] width 152 height 9
click at [18, 310] on span "Relatório de clientes" at bounding box center [39, 312] width 49 height 8
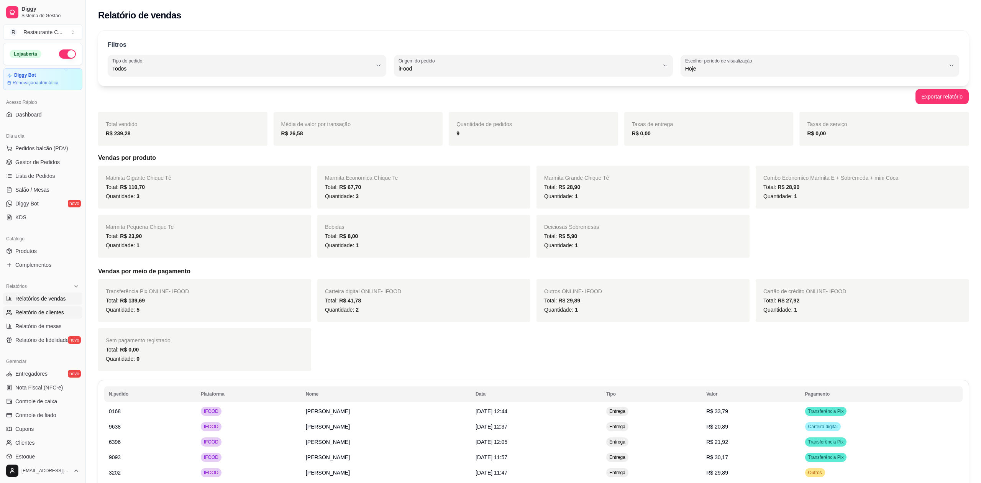
select select "30"
select select "HIGHEST_TOTAL_SPENT_WITH_ORDERS"
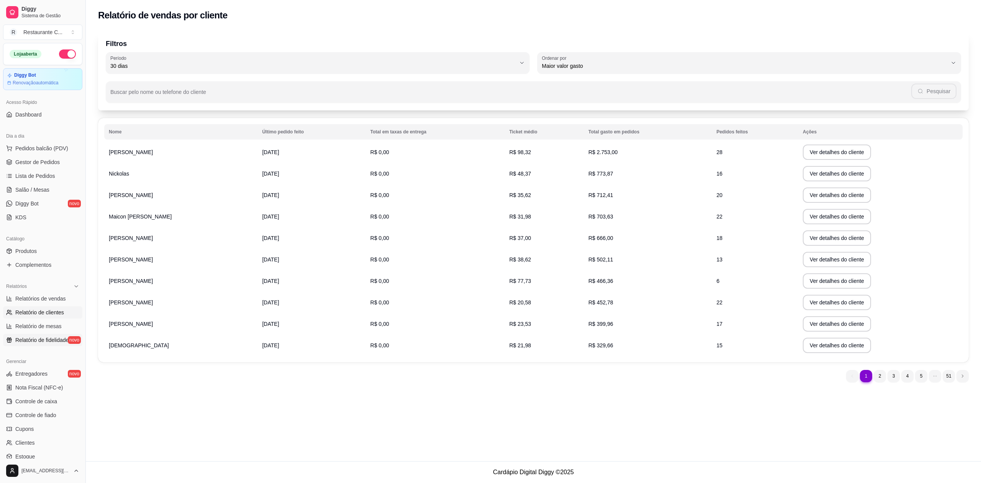
click at [21, 335] on link "Relatório de fidelidade novo" at bounding box center [42, 340] width 79 height 12
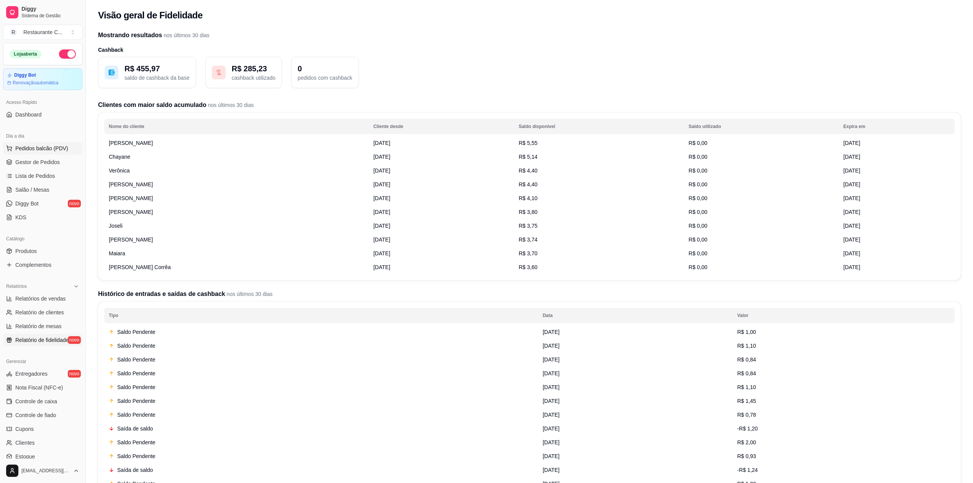
click at [31, 149] on span "Pedidos balcão (PDV)" at bounding box center [41, 148] width 53 height 8
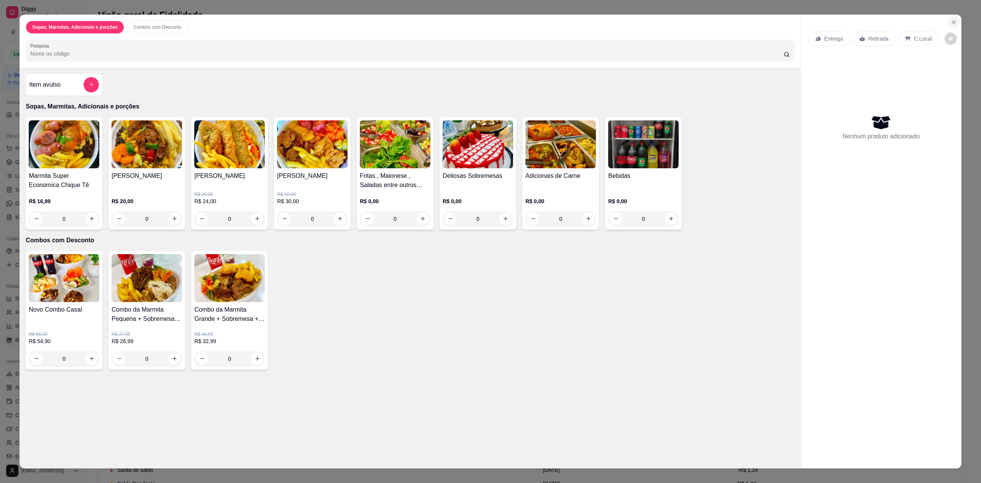
click at [952, 21] on icon "Close" at bounding box center [953, 22] width 3 height 3
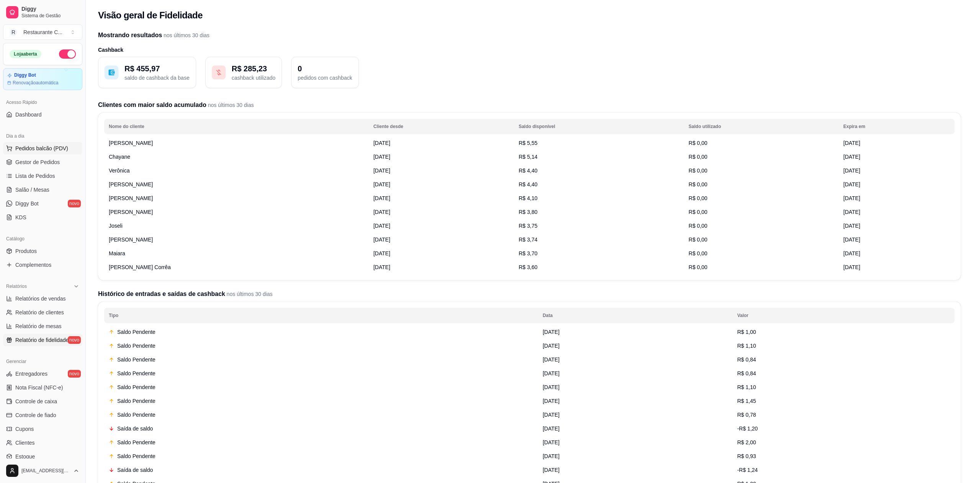
click at [31, 154] on button "Pedidos balcão (PDV)" at bounding box center [42, 148] width 79 height 12
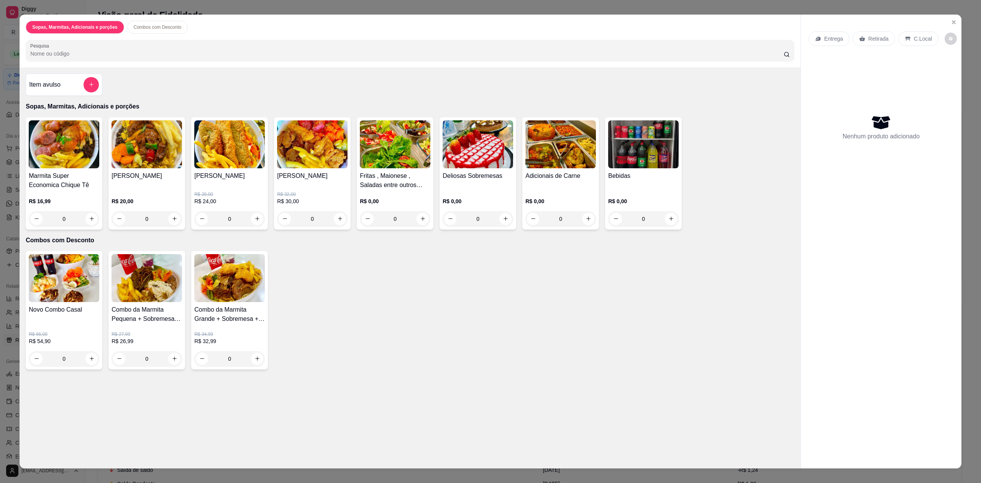
click at [955, 18] on div "Entrega Retirada C.Local Nenhum produto adicionado" at bounding box center [881, 235] width 161 height 441
click at [955, 20] on button "Close" at bounding box center [954, 22] width 12 height 12
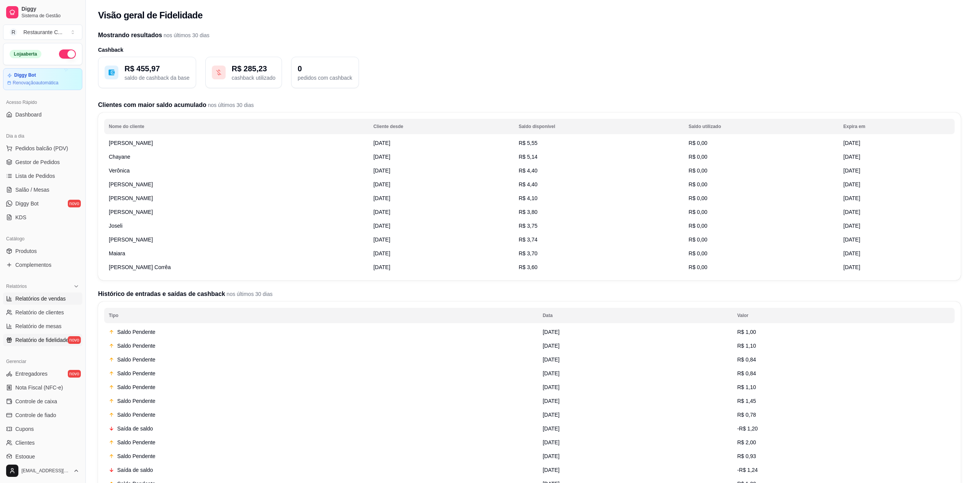
click at [16, 297] on span "Relatórios de vendas" at bounding box center [40, 299] width 51 height 8
select select "ALL"
select select "0"
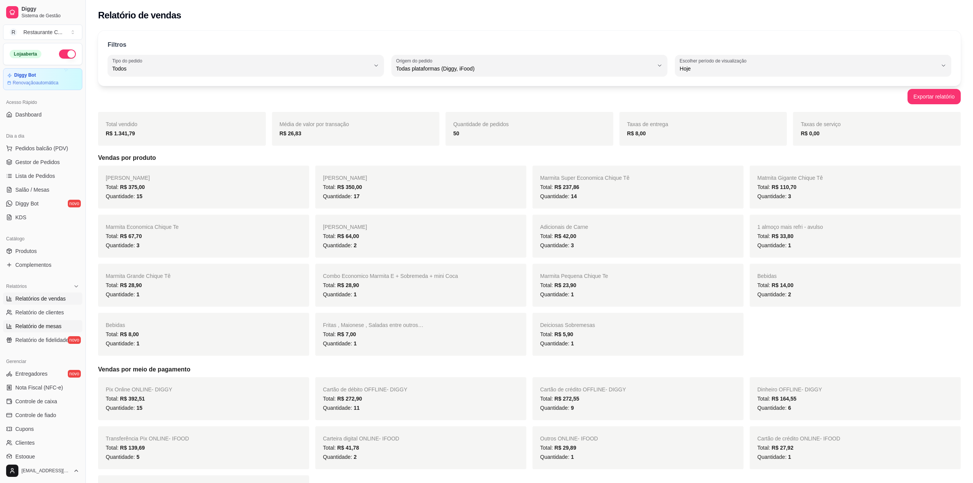
click at [59, 323] on span "Relatório de mesas" at bounding box center [38, 326] width 46 height 8
select select "TOTAL_OF_ORDERS"
select select "7"
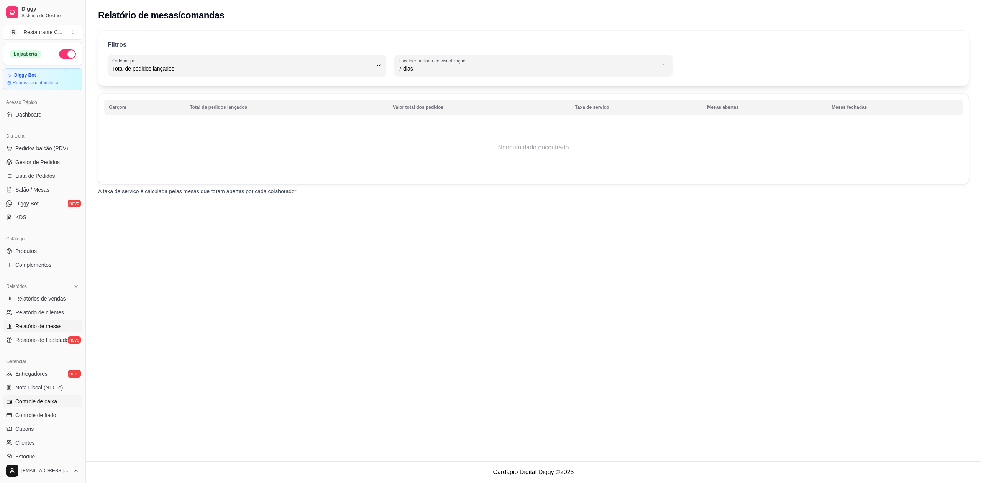
click at [44, 397] on span "Controle de caixa" at bounding box center [36, 401] width 42 height 8
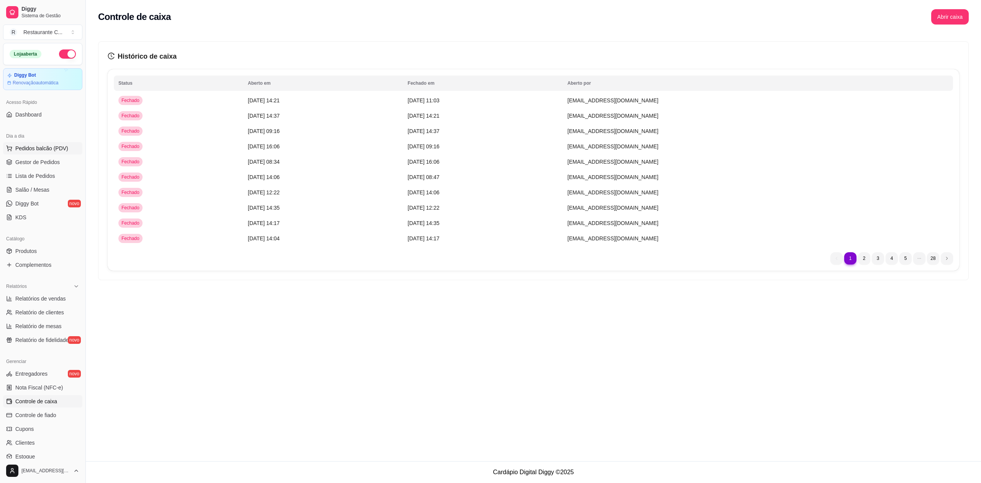
click at [57, 146] on span "Pedidos balcão (PDV)" at bounding box center [41, 148] width 53 height 8
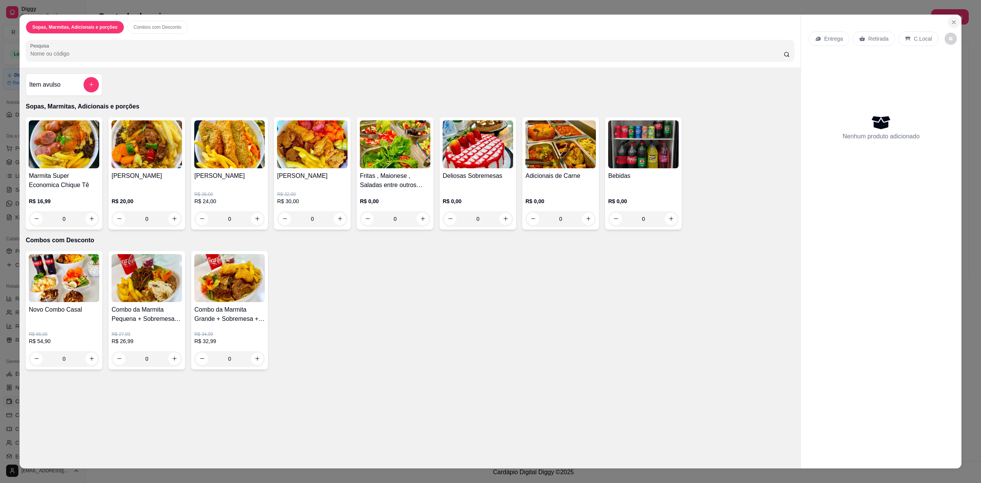
click at [952, 21] on icon "Close" at bounding box center [953, 22] width 3 height 3
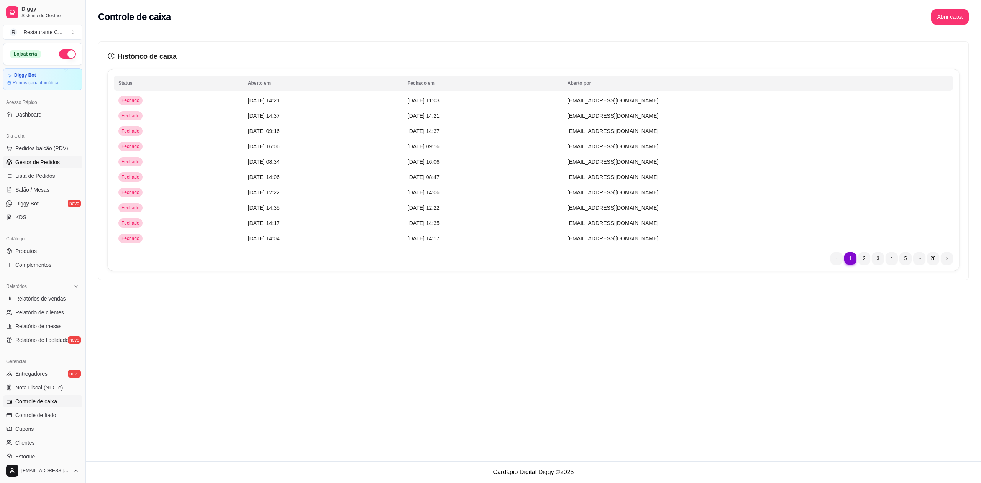
click at [52, 163] on span "Gestor de Pedidos" at bounding box center [37, 162] width 44 height 8
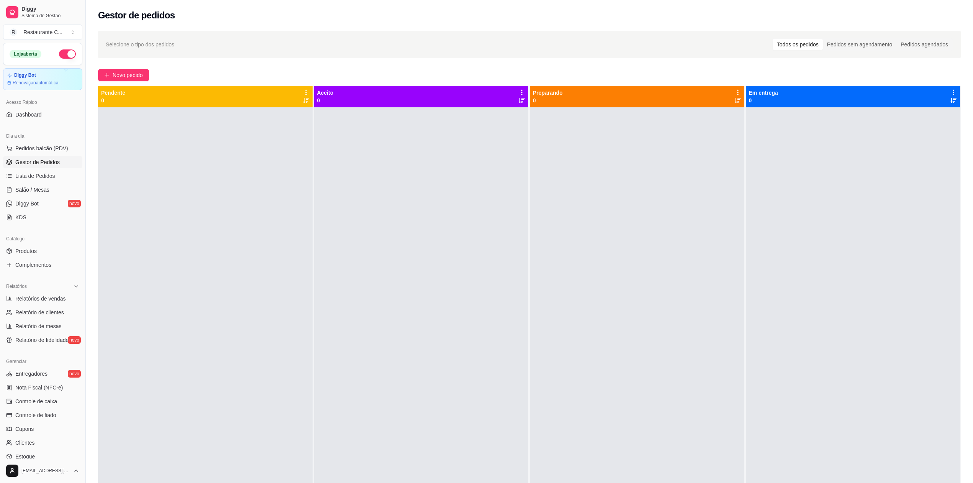
click at [249, 209] on div at bounding box center [205, 348] width 215 height 483
drag, startPoint x: 46, startPoint y: 163, endPoint x: 52, endPoint y: 163, distance: 6.5
click at [47, 163] on span "Gestor de Pedidos" at bounding box center [37, 162] width 44 height 8
click at [46, 160] on span "Gestor de Pedidos" at bounding box center [37, 162] width 44 height 8
click at [46, 161] on span "Gestor de Pedidos" at bounding box center [37, 162] width 44 height 8
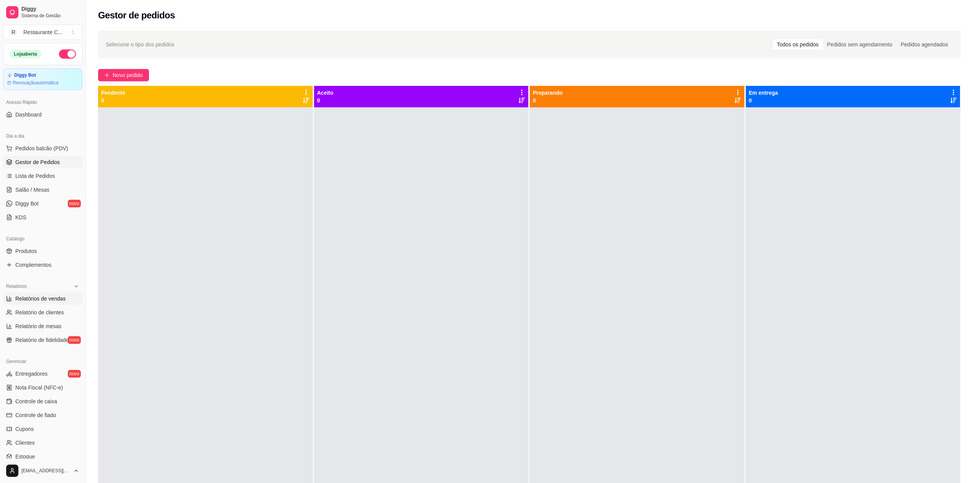
click at [52, 298] on span "Relatórios de vendas" at bounding box center [40, 299] width 51 height 8
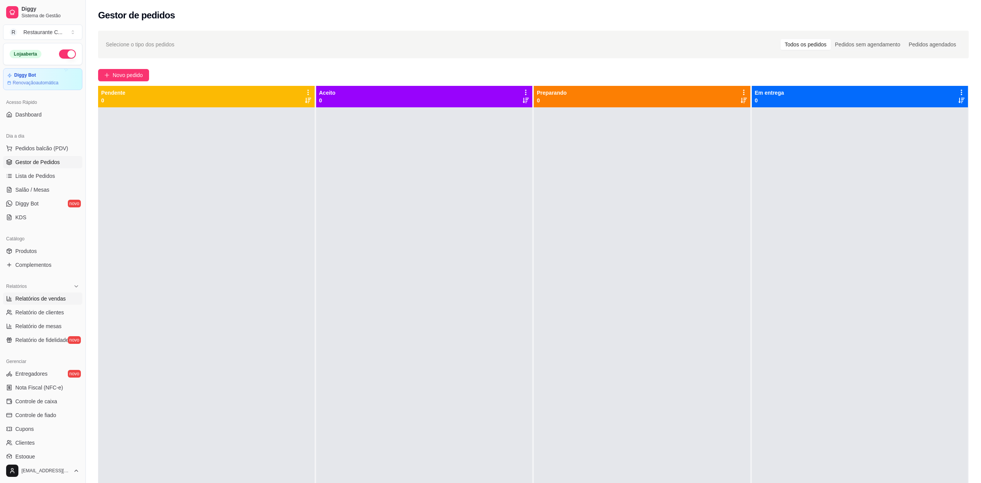
select select "ALL"
select select "0"
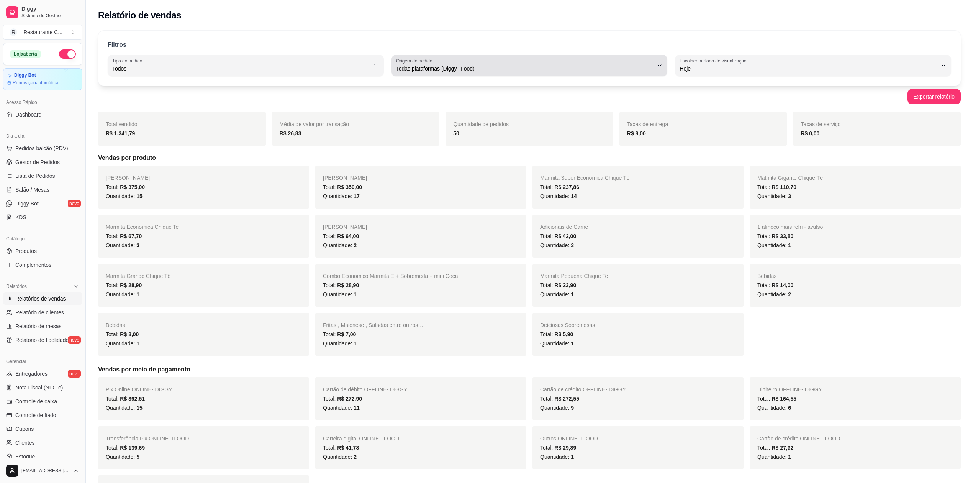
click at [481, 74] on button "Origem do pedido Todas plataformas (Diggy, iFood)" at bounding box center [530, 65] width 276 height 21
click at [481, 73] on div "Todas plataformas (Diggy, iFood)" at bounding box center [525, 65] width 258 height 15
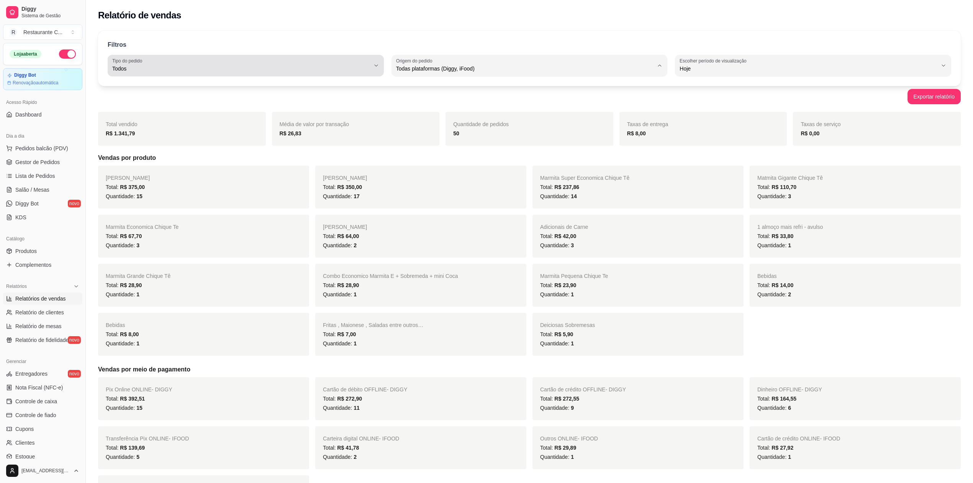
click at [311, 72] on span "Todos" at bounding box center [241, 69] width 258 height 8
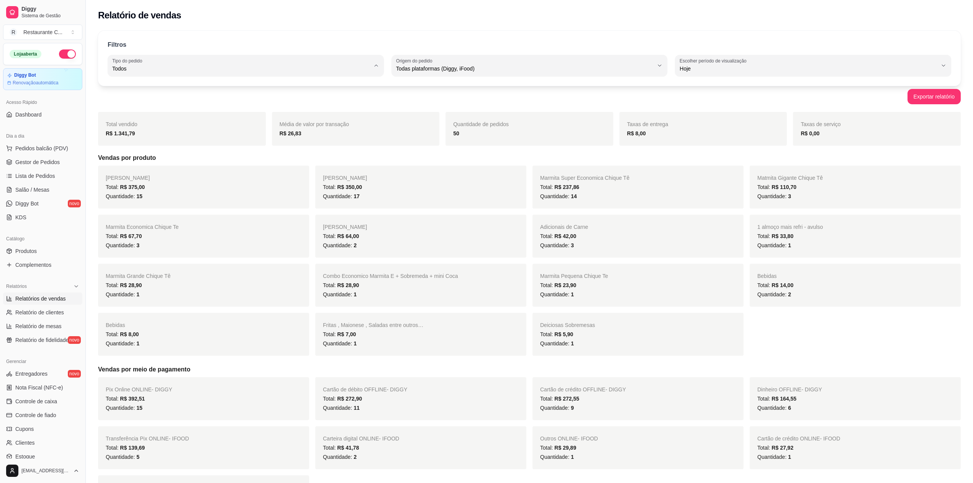
click at [261, 1] on div "Relatório de vendas" at bounding box center [529, 13] width 887 height 26
click at [462, 67] on span "Todas plataformas (Diggy, iFood)" at bounding box center [525, 69] width 258 height 8
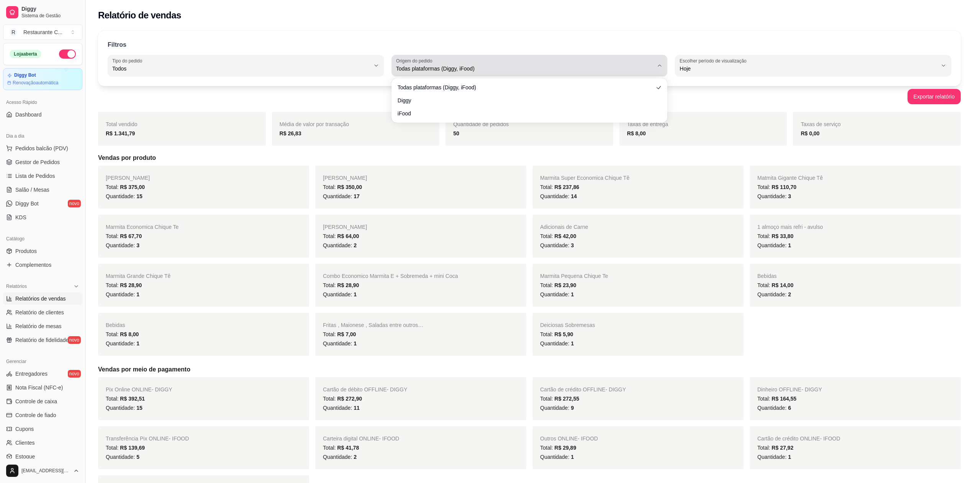
click at [454, 67] on span "Todas plataformas (Diggy, iFood)" at bounding box center [525, 69] width 258 height 8
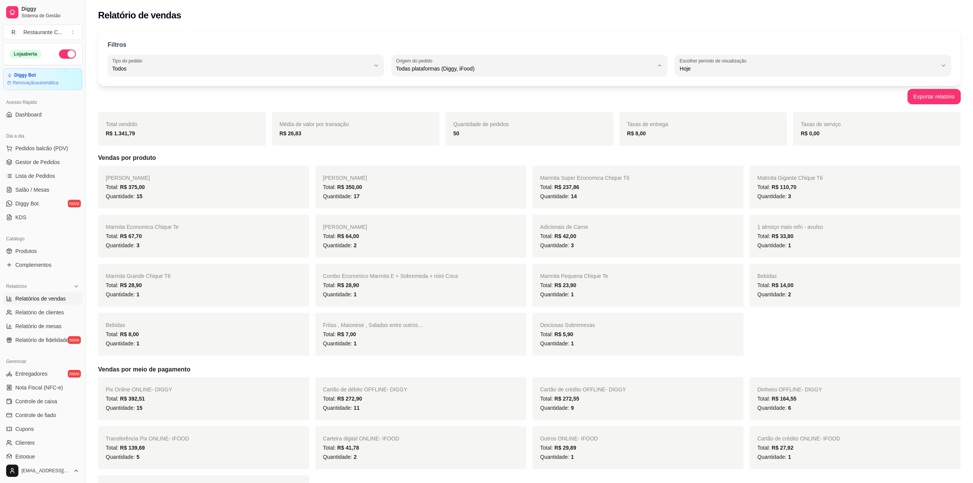
click at [440, 10] on div "Relatório de vendas" at bounding box center [529, 15] width 863 height 12
click at [57, 160] on span "Gestor de Pedidos" at bounding box center [37, 162] width 44 height 8
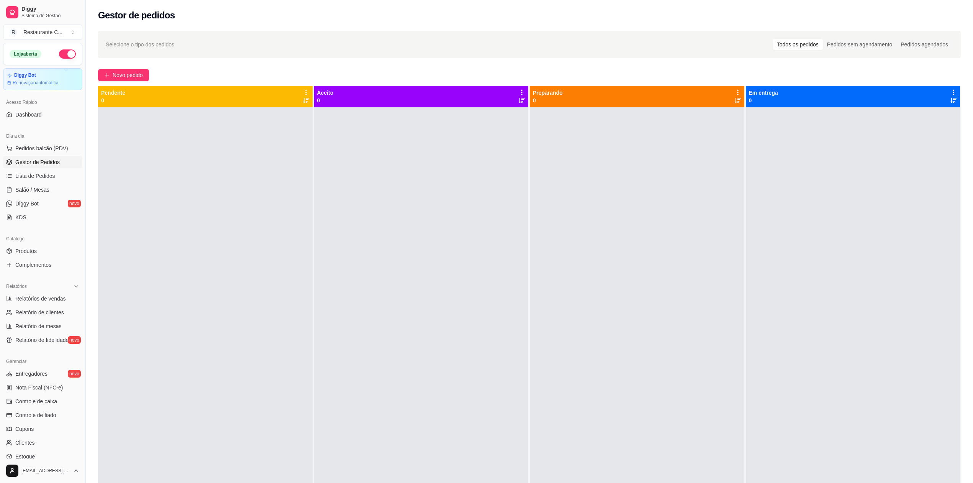
click at [438, 264] on div at bounding box center [421, 348] width 215 height 483
click at [937, 278] on div at bounding box center [853, 348] width 215 height 483
click at [948, 198] on div at bounding box center [853, 348] width 215 height 483
drag, startPoint x: 841, startPoint y: 301, endPoint x: 766, endPoint y: 346, distance: 87.5
click at [838, 304] on div at bounding box center [853, 348] width 215 height 483
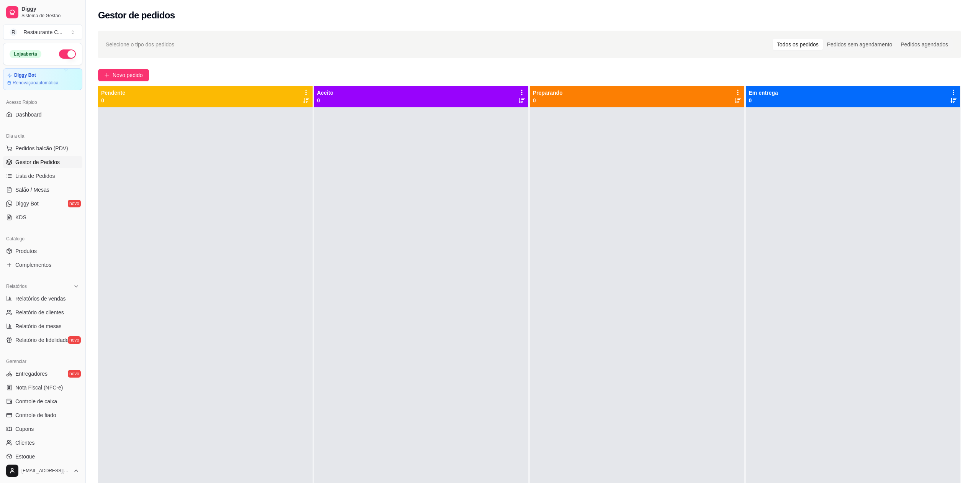
click at [946, 295] on div at bounding box center [853, 348] width 215 height 483
